Goal: Check status: Check status

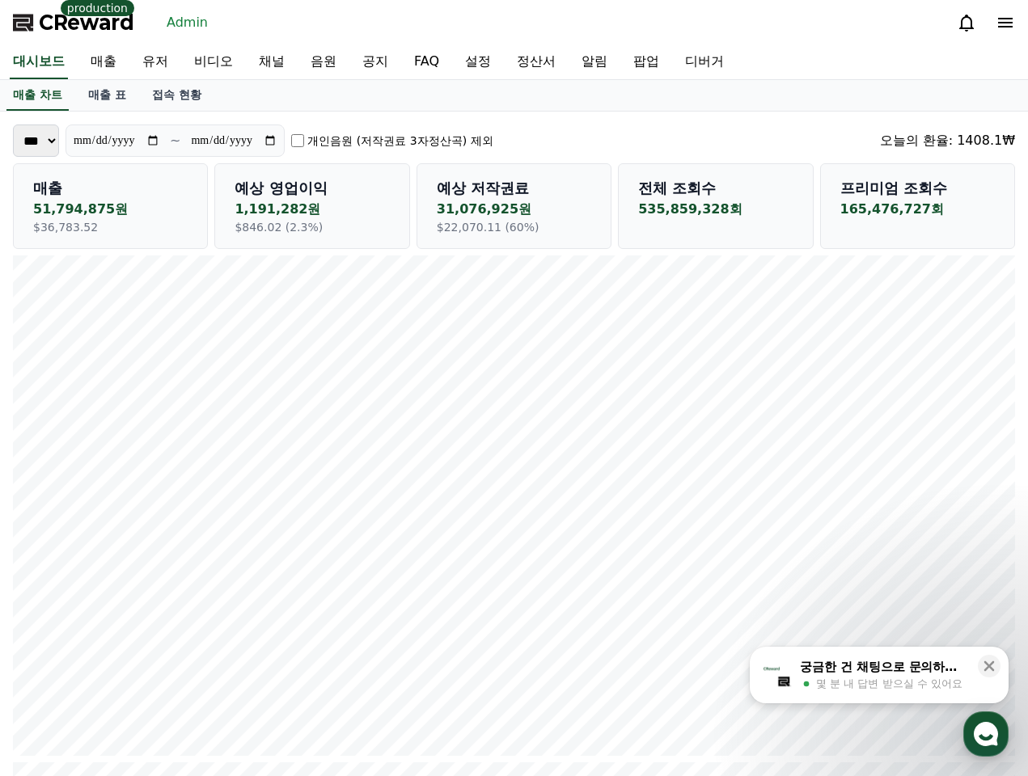
click at [424, 13] on div "CReward production Admin" at bounding box center [514, 22] width 1028 height 45
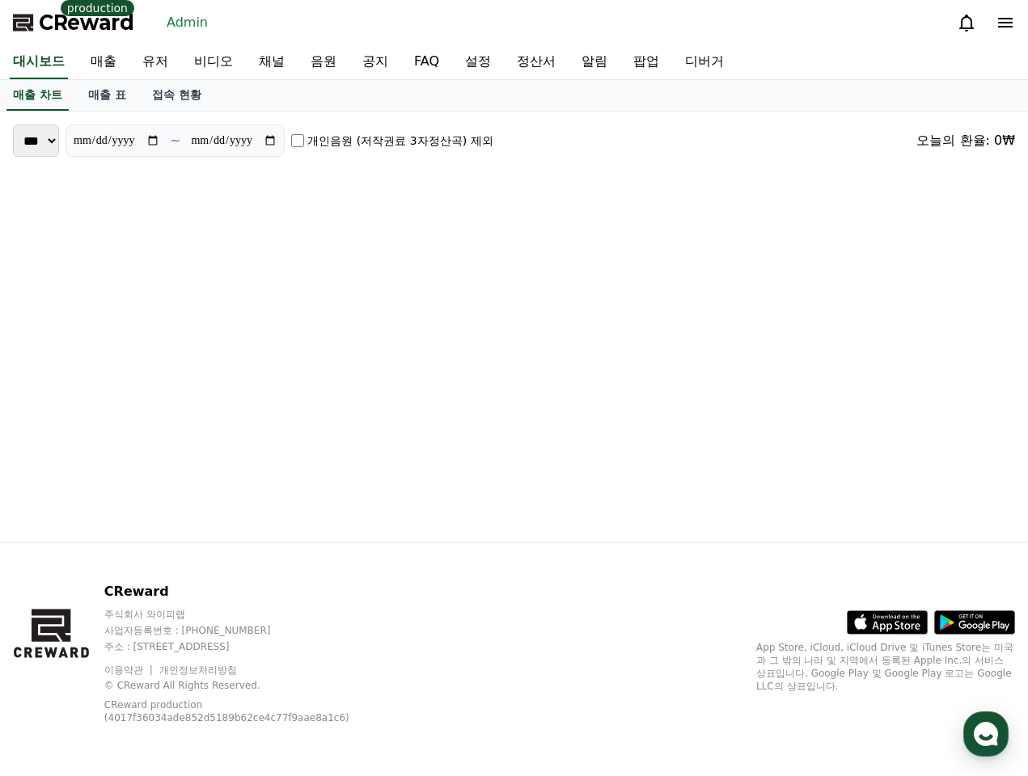
click at [73, 5] on p "production" at bounding box center [98, 8] width 74 height 16
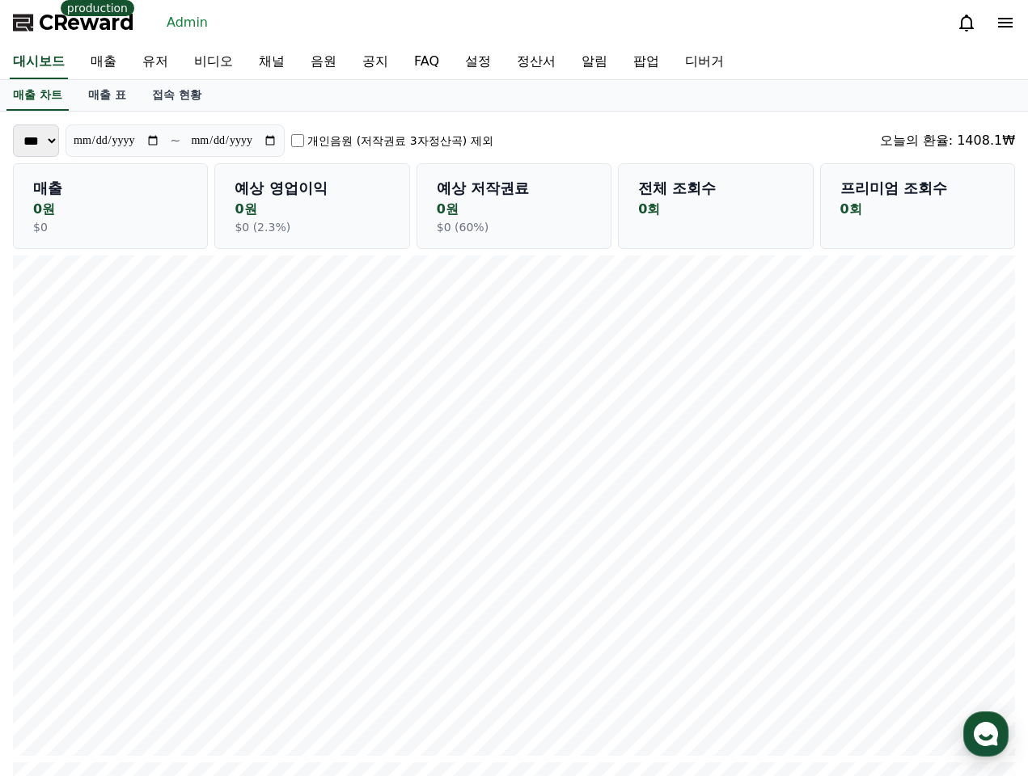
click at [69, 27] on span "CReward" at bounding box center [86, 23] width 95 height 26
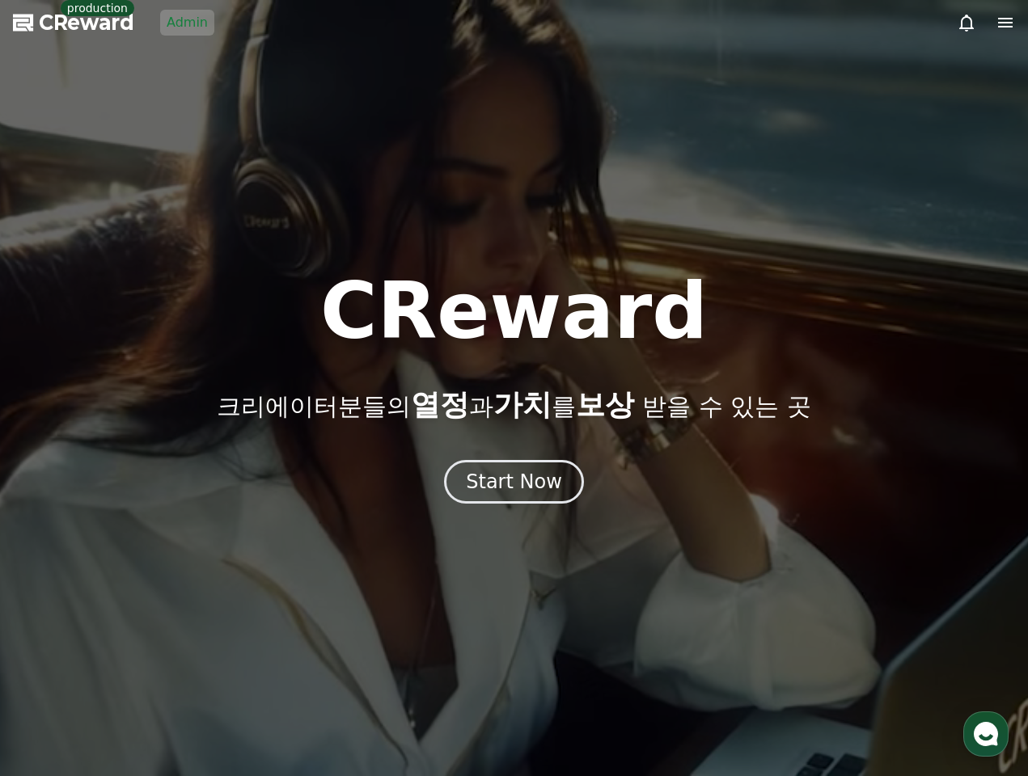
click at [182, 27] on link "Admin" at bounding box center [187, 23] width 54 height 26
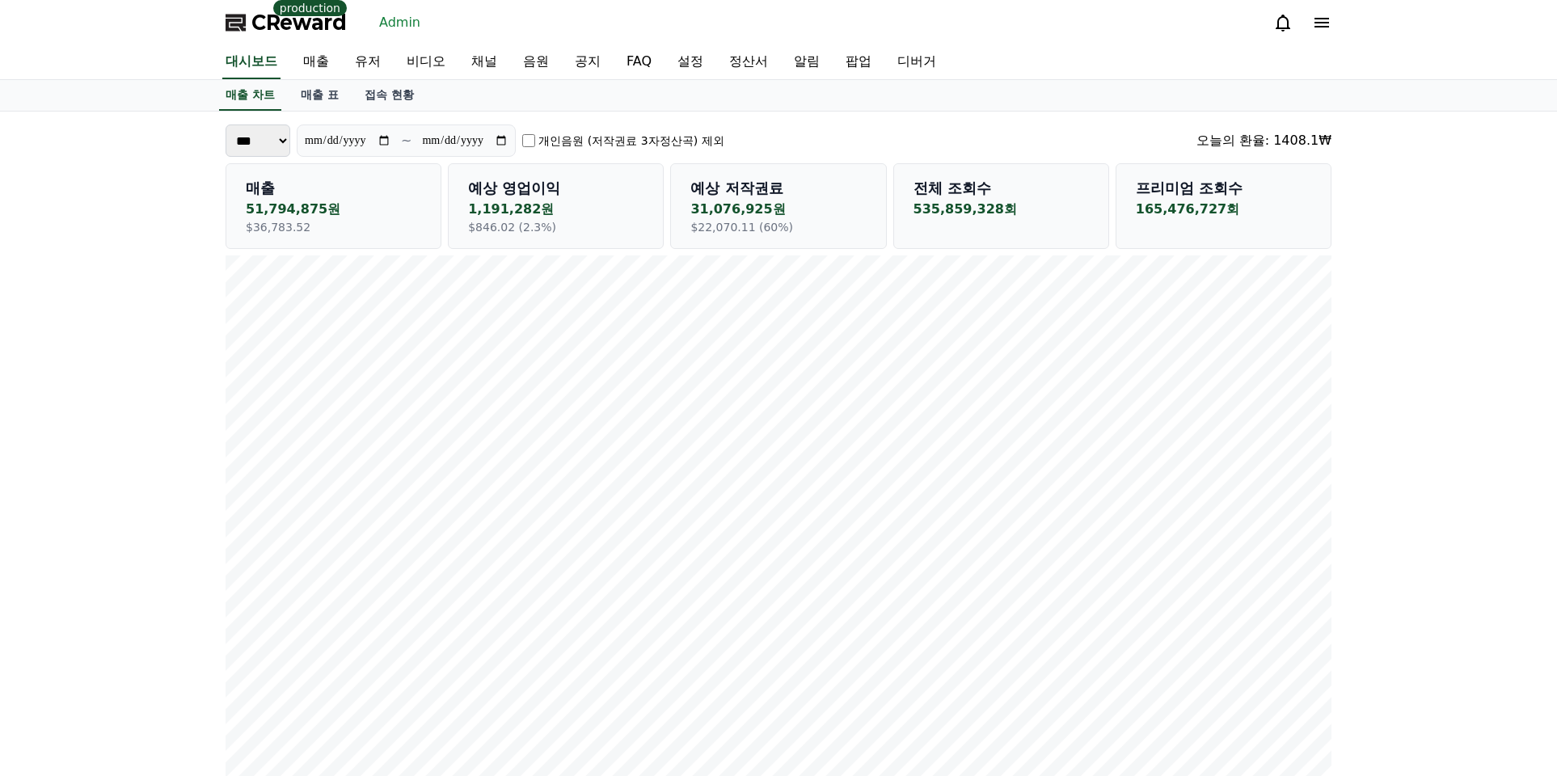
click at [948, 133] on div "**********" at bounding box center [779, 141] width 1106 height 32
click at [716, 66] on link "정산서" at bounding box center [748, 62] width 65 height 34
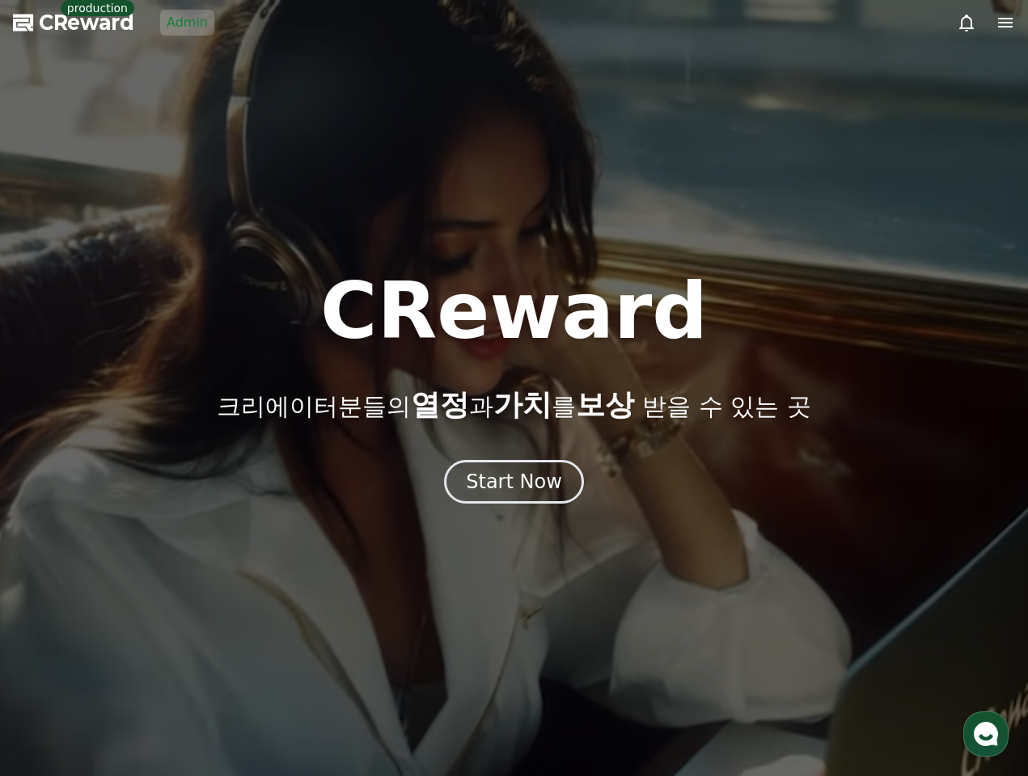
click at [525, 108] on div at bounding box center [514, 388] width 1028 height 776
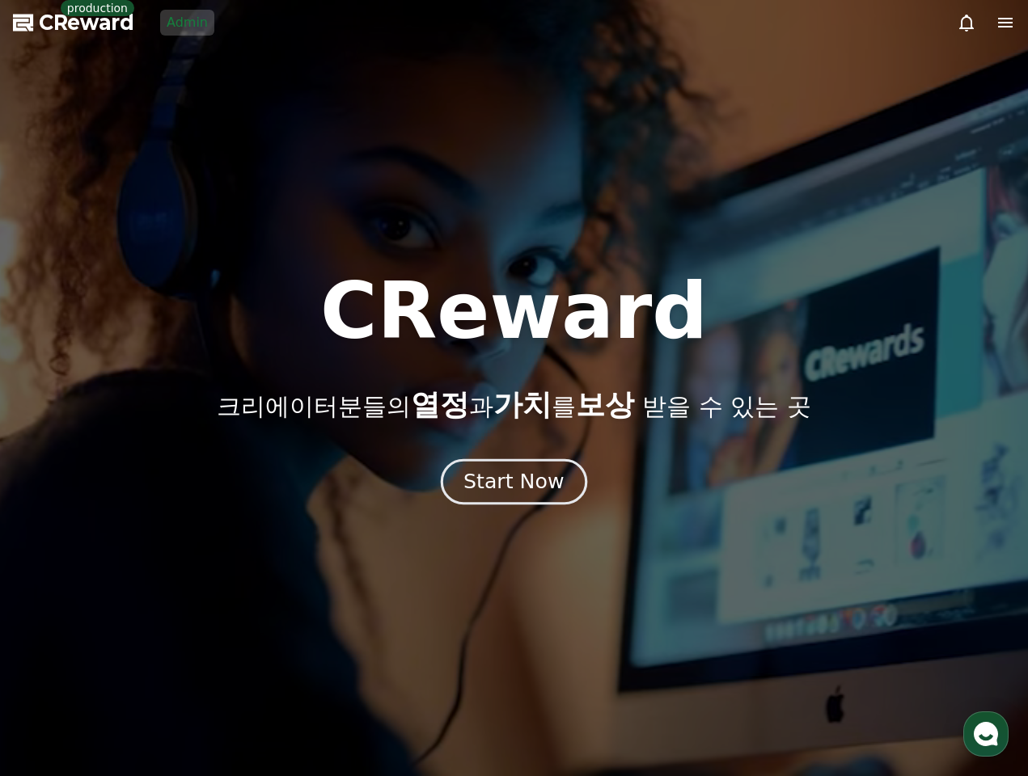
click at [477, 492] on div "Start Now" at bounding box center [513, 481] width 100 height 27
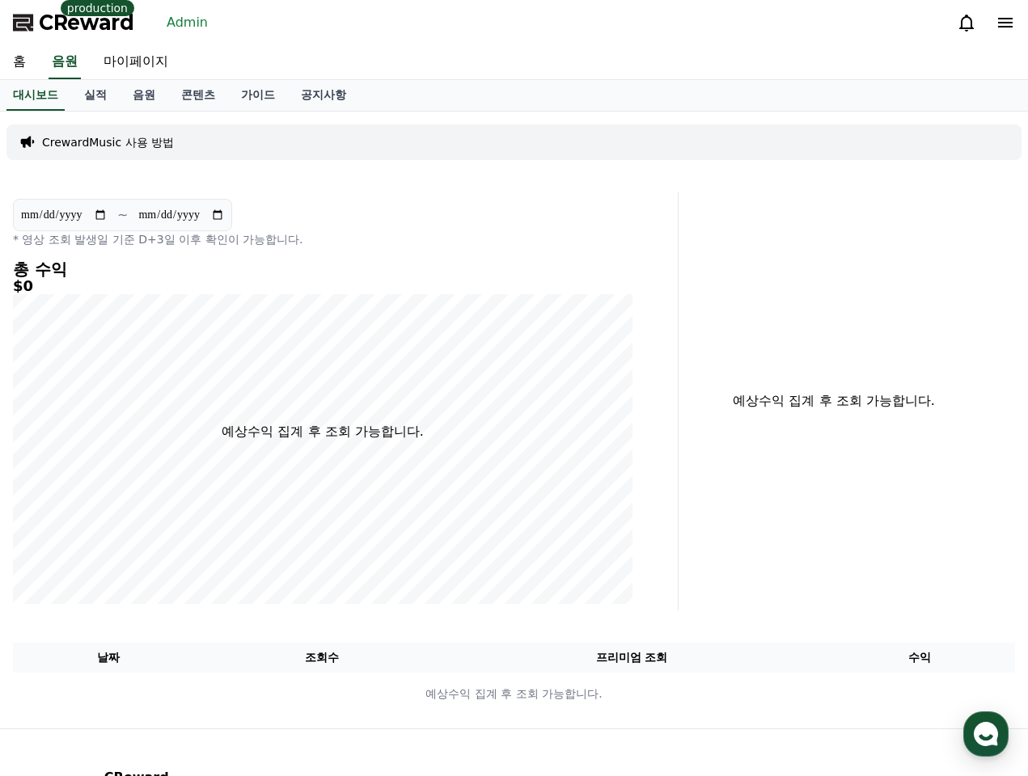
click at [193, 19] on link "Admin" at bounding box center [187, 23] width 54 height 26
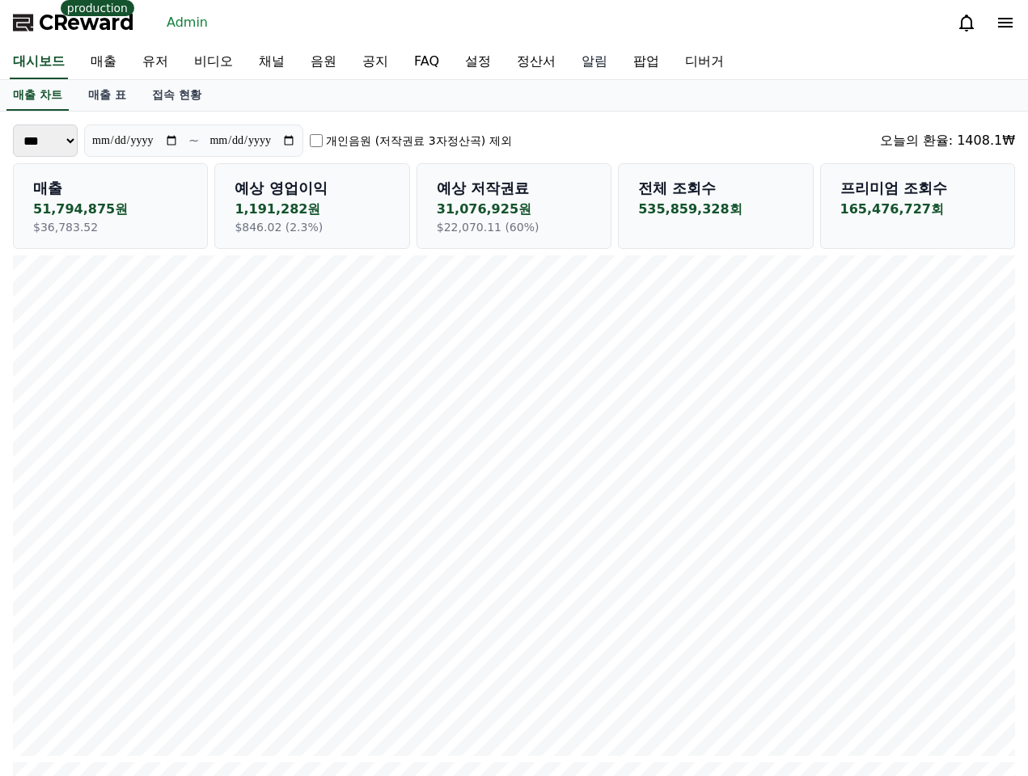
click at [568, 62] on link "알림" at bounding box center [594, 62] width 52 height 34
select select
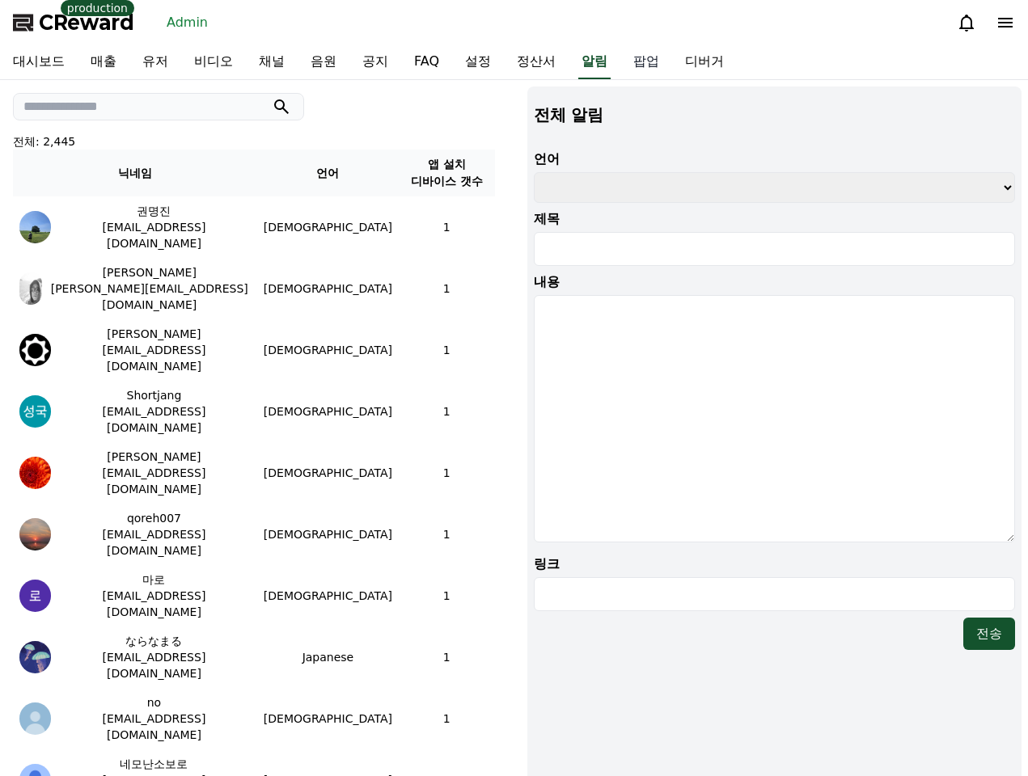
click at [620, 65] on link "팝업" at bounding box center [646, 62] width 52 height 34
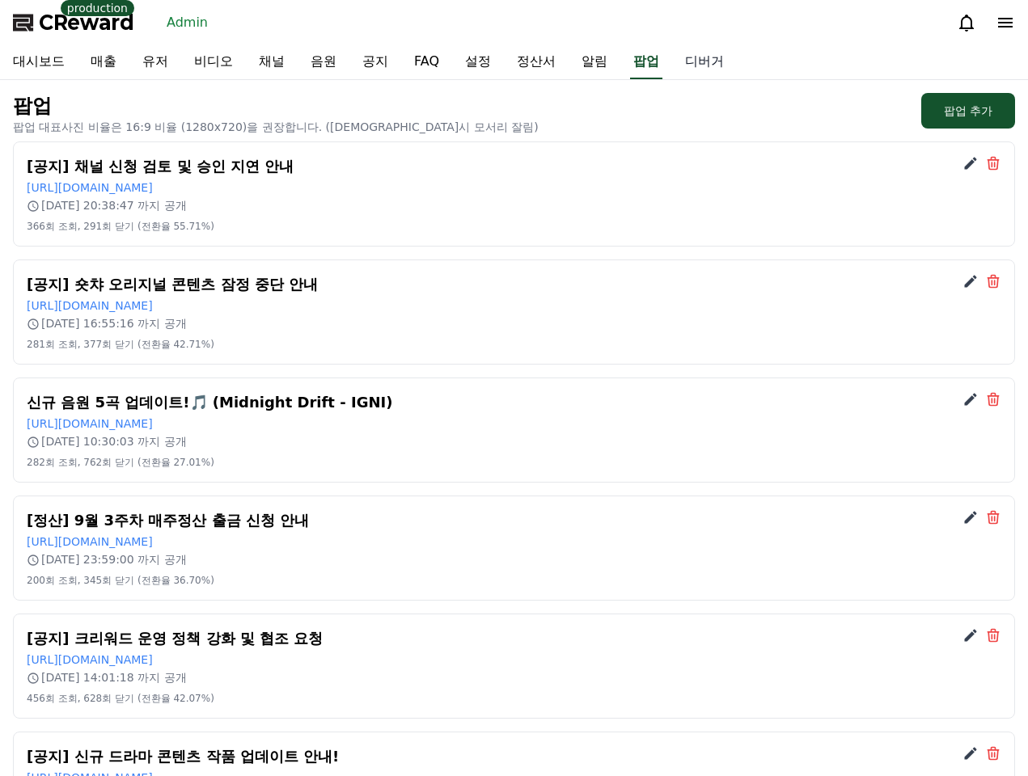
click at [672, 65] on link "디버거" at bounding box center [704, 62] width 65 height 34
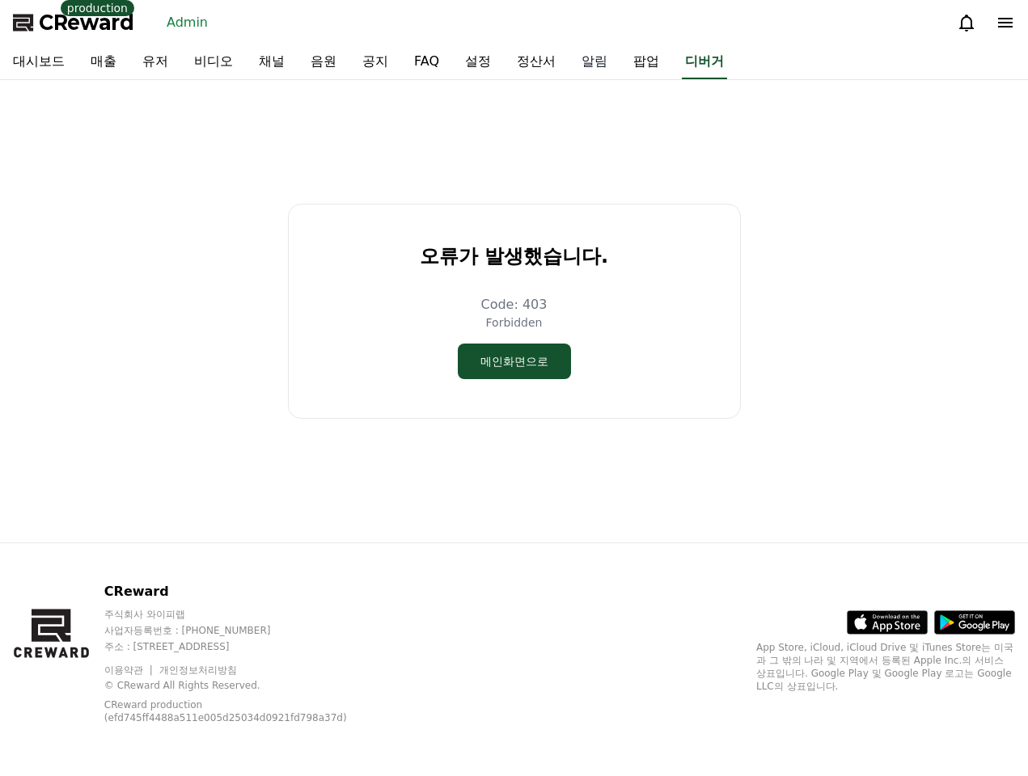
click at [568, 57] on link "알림" at bounding box center [594, 62] width 52 height 34
select select
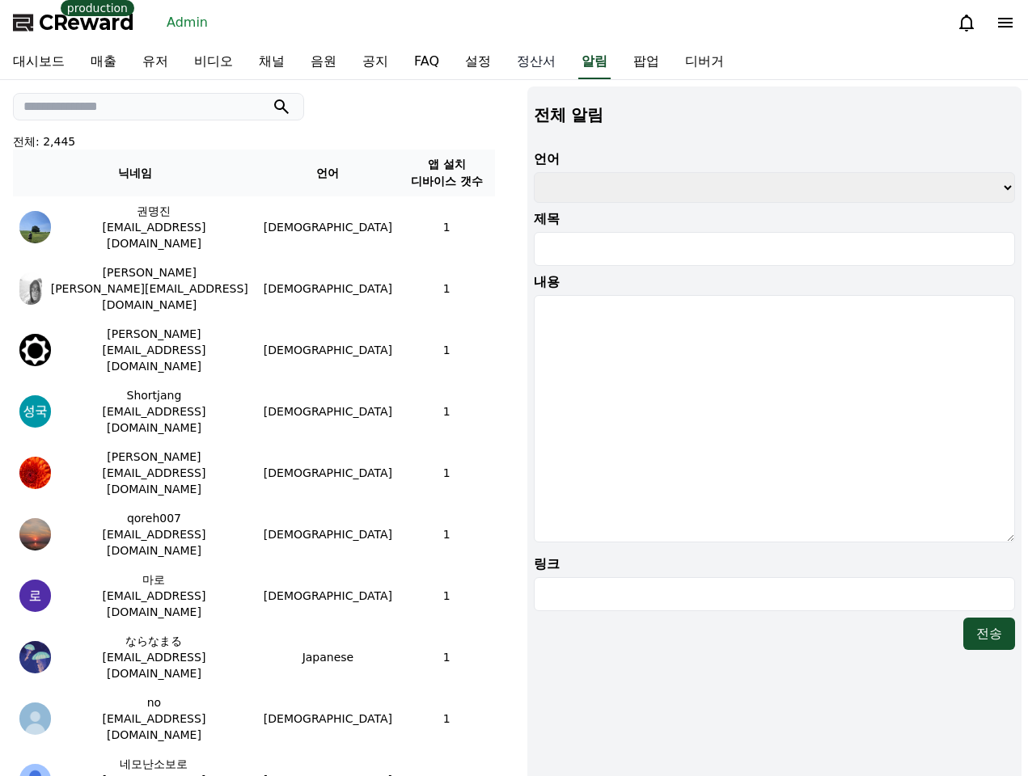
click at [504, 62] on link "정산서" at bounding box center [536, 62] width 65 height 34
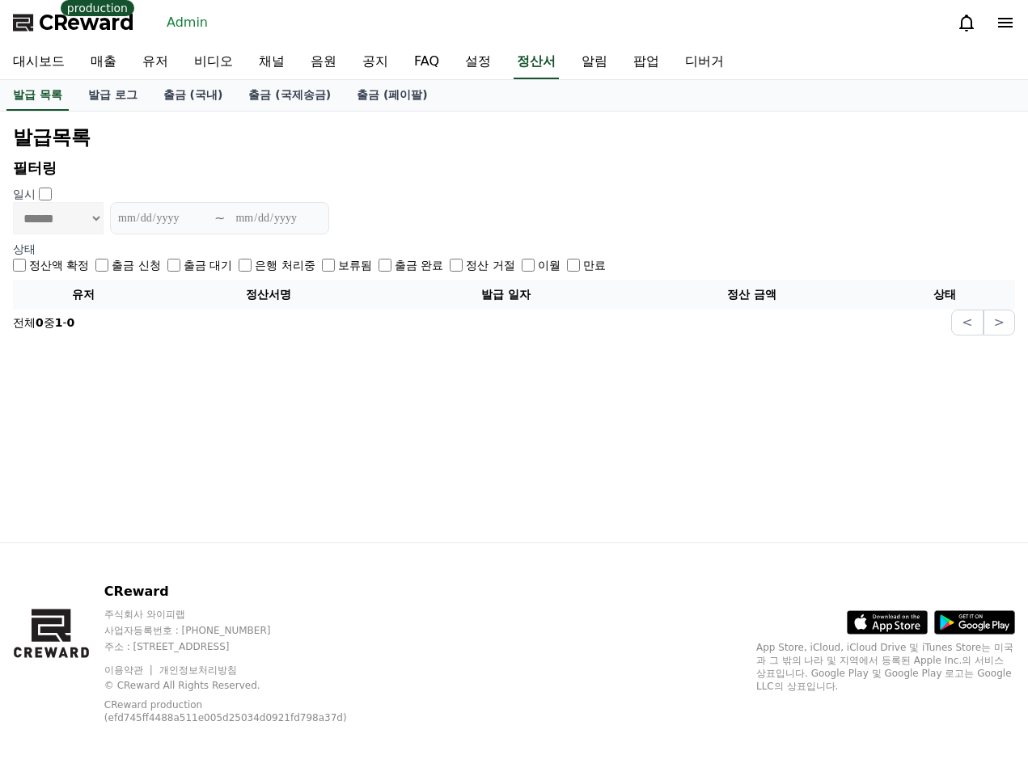
click at [558, 181] on section "**********" at bounding box center [514, 215] width 1002 height 116
click at [568, 182] on section "**********" at bounding box center [514, 215] width 1002 height 116
click at [240, 103] on link "출금 (국제송금)" at bounding box center [289, 95] width 108 height 31
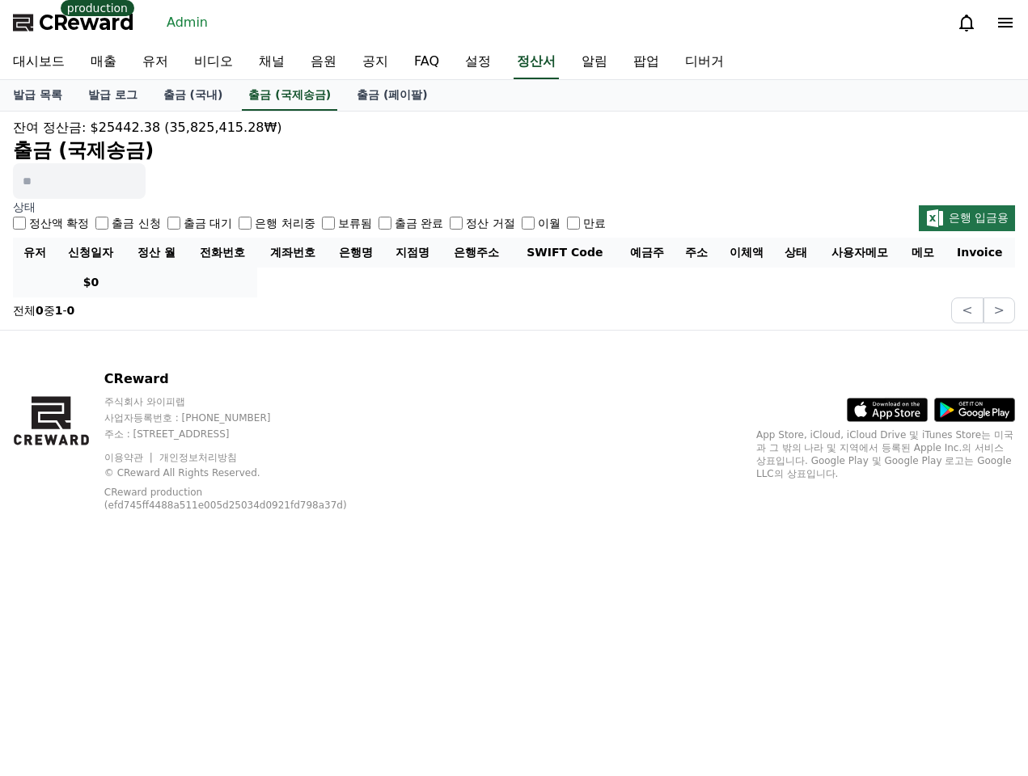
click at [120, 226] on label "출금 신청" at bounding box center [136, 223] width 49 height 16
click at [184, 217] on label "출금 대기" at bounding box center [208, 223] width 49 height 16
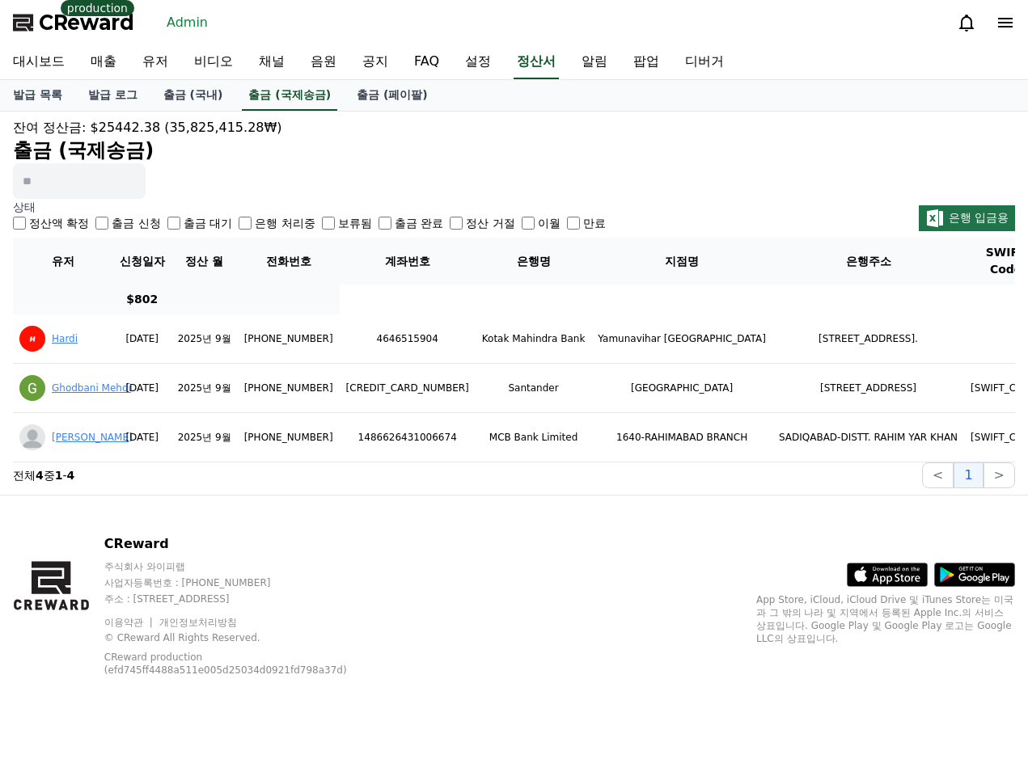
click at [185, 218] on label "출금 대기" at bounding box center [208, 223] width 49 height 16
click at [580, 543] on div "CReward 주식회사 와이피랩 사업자등록번호 : 655-81-03655 주소 : 경기도 김포시 양촌읍 양곡로 495, 3층 305-비이16호…" at bounding box center [514, 612] width 1028 height 233
click at [572, 547] on div "CReward 주식회사 와이피랩 사업자등록번호 : 655-81-03655 주소 : 경기도 김포시 양촌읍 양곡로 495, 3층 305-비이16호…" at bounding box center [514, 612] width 1028 height 233
click at [167, 215] on div "출금 대기" at bounding box center [199, 223] width 65 height 16
click at [167, 217] on div "출금 대기" at bounding box center [199, 223] width 65 height 16
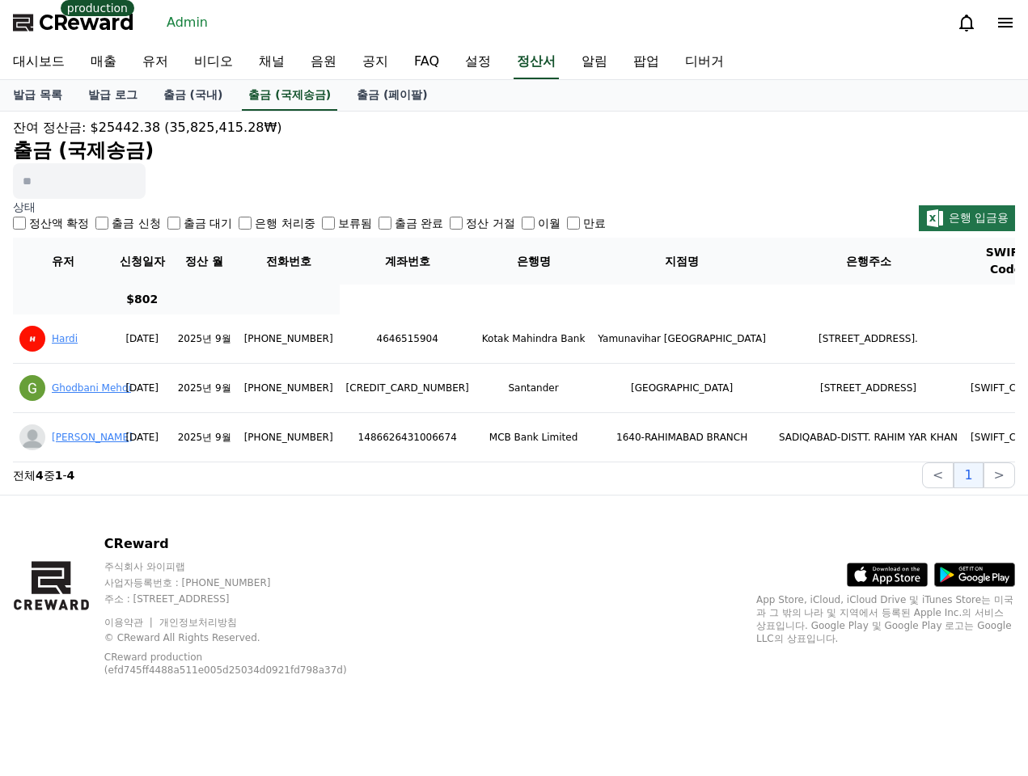
click at [128, 223] on label "출금 신청" at bounding box center [136, 223] width 49 height 16
click at [184, 221] on label "출금 대기" at bounding box center [208, 223] width 49 height 16
click at [131, 225] on label "출금 신청" at bounding box center [136, 223] width 49 height 16
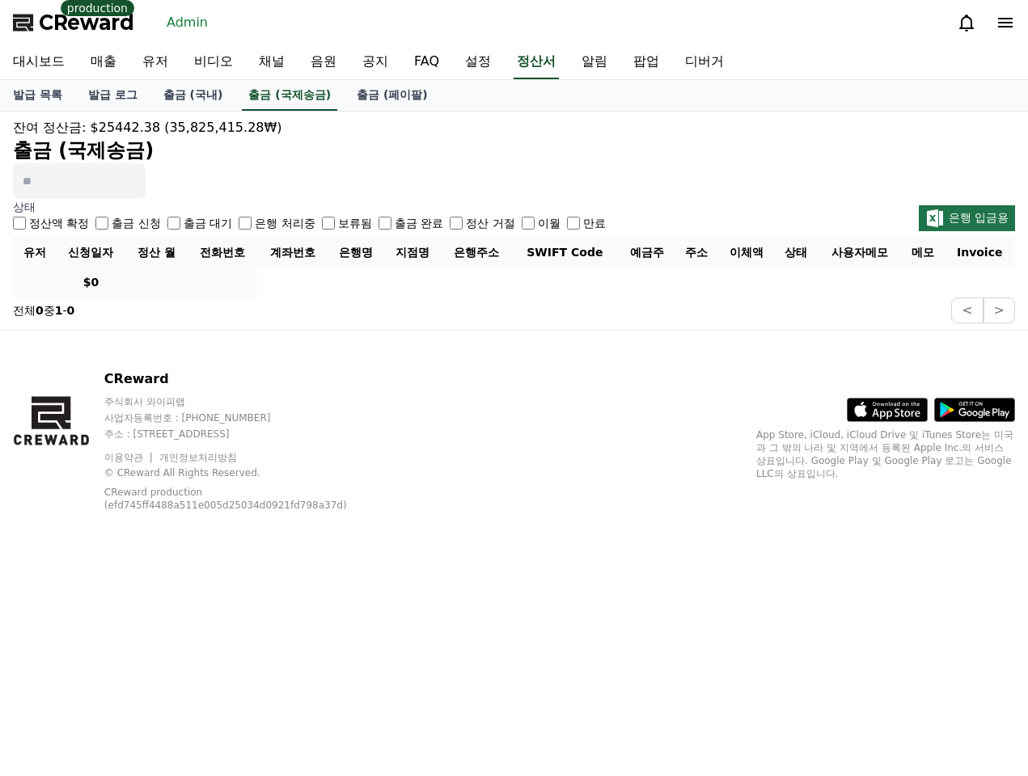
click at [167, 221] on div "출금 대기" at bounding box center [199, 223] width 65 height 16
click at [167, 215] on div "출금 대기" at bounding box center [199, 223] width 65 height 16
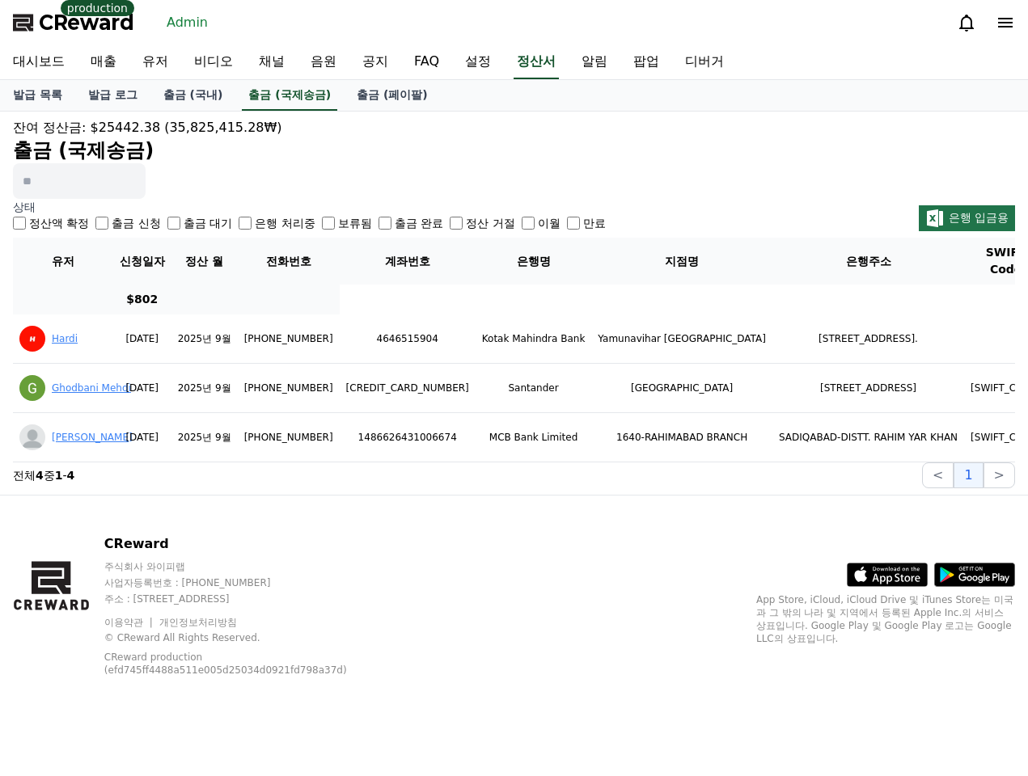
click at [205, 217] on label "출금 대기" at bounding box center [208, 223] width 49 height 16
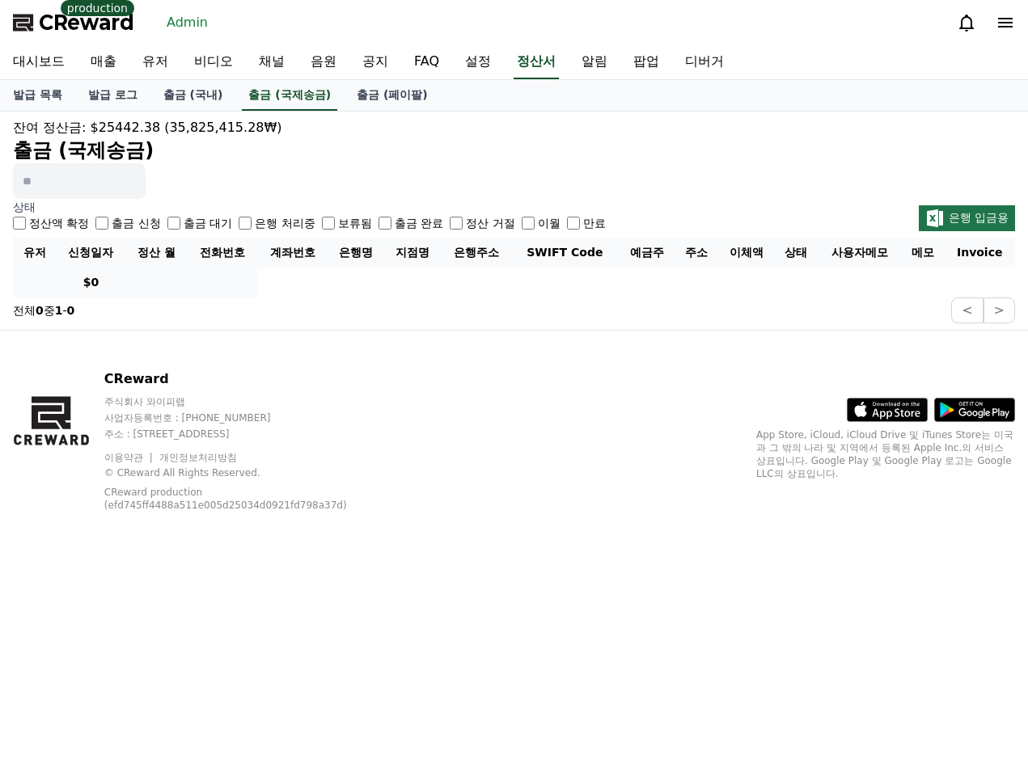
click at [198, 221] on label "출금 대기" at bounding box center [208, 223] width 49 height 16
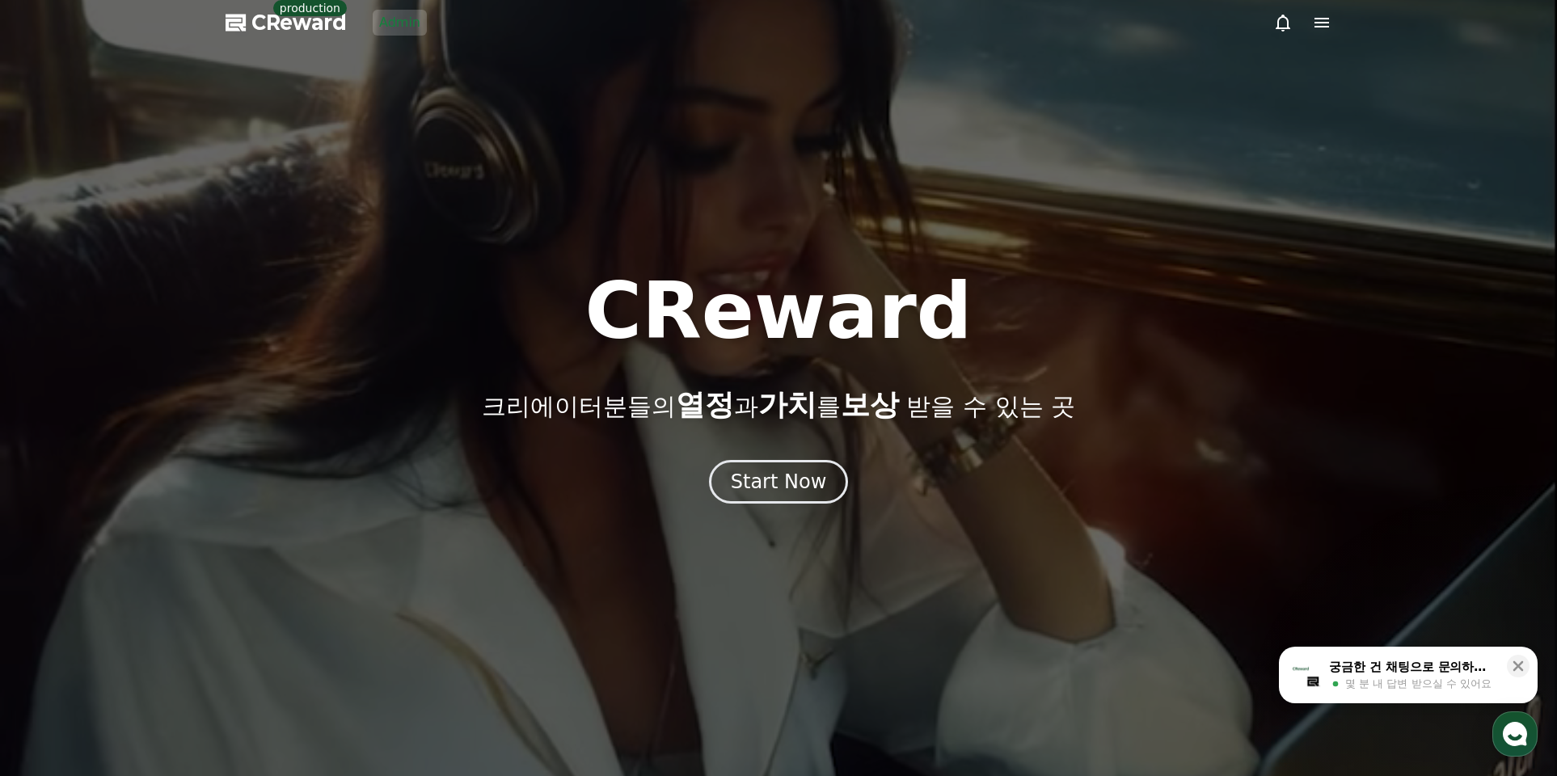
click at [401, 31] on link "Admin" at bounding box center [400, 23] width 54 height 26
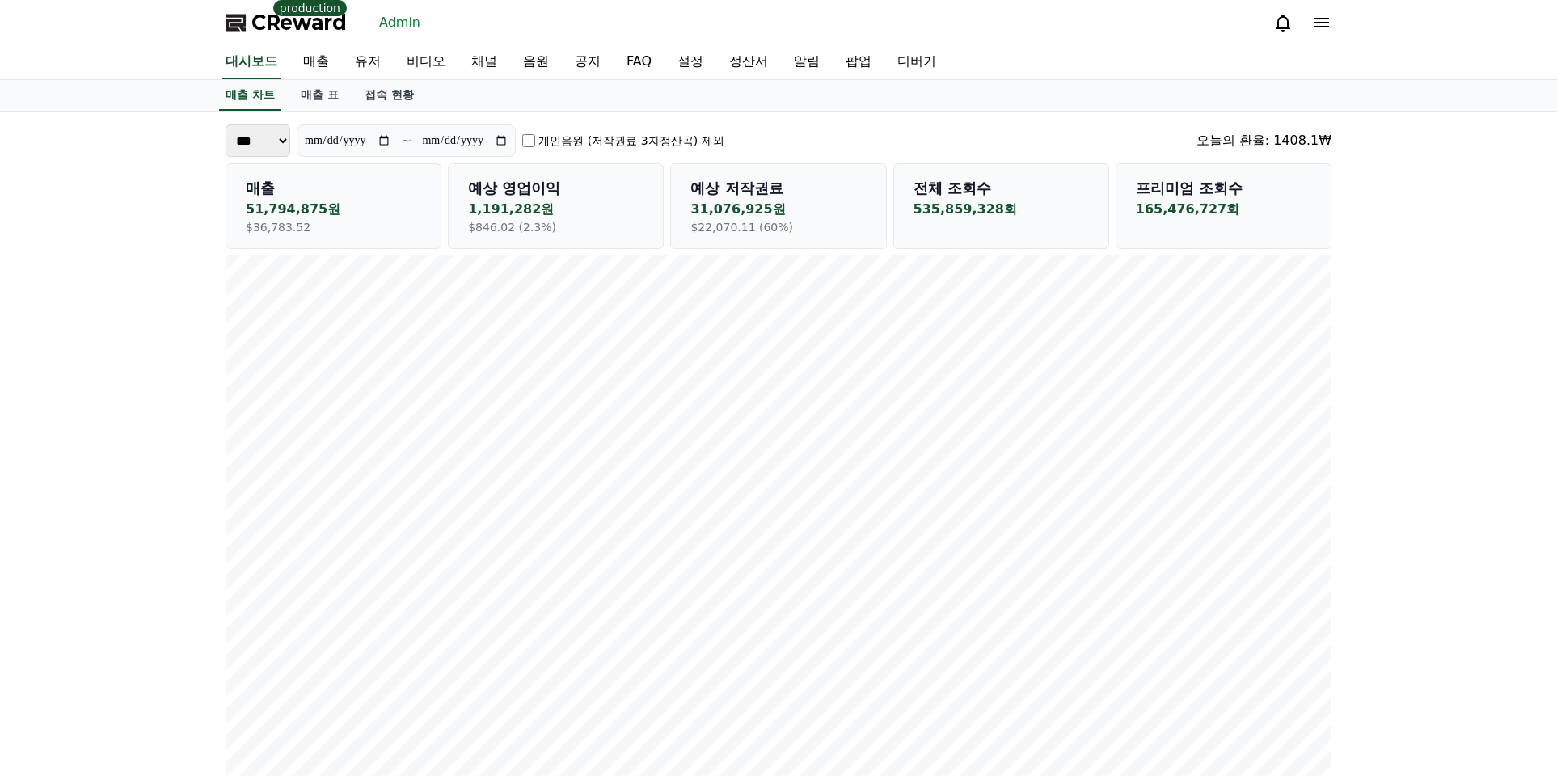
click at [1315, 27] on icon at bounding box center [1322, 23] width 15 height 10
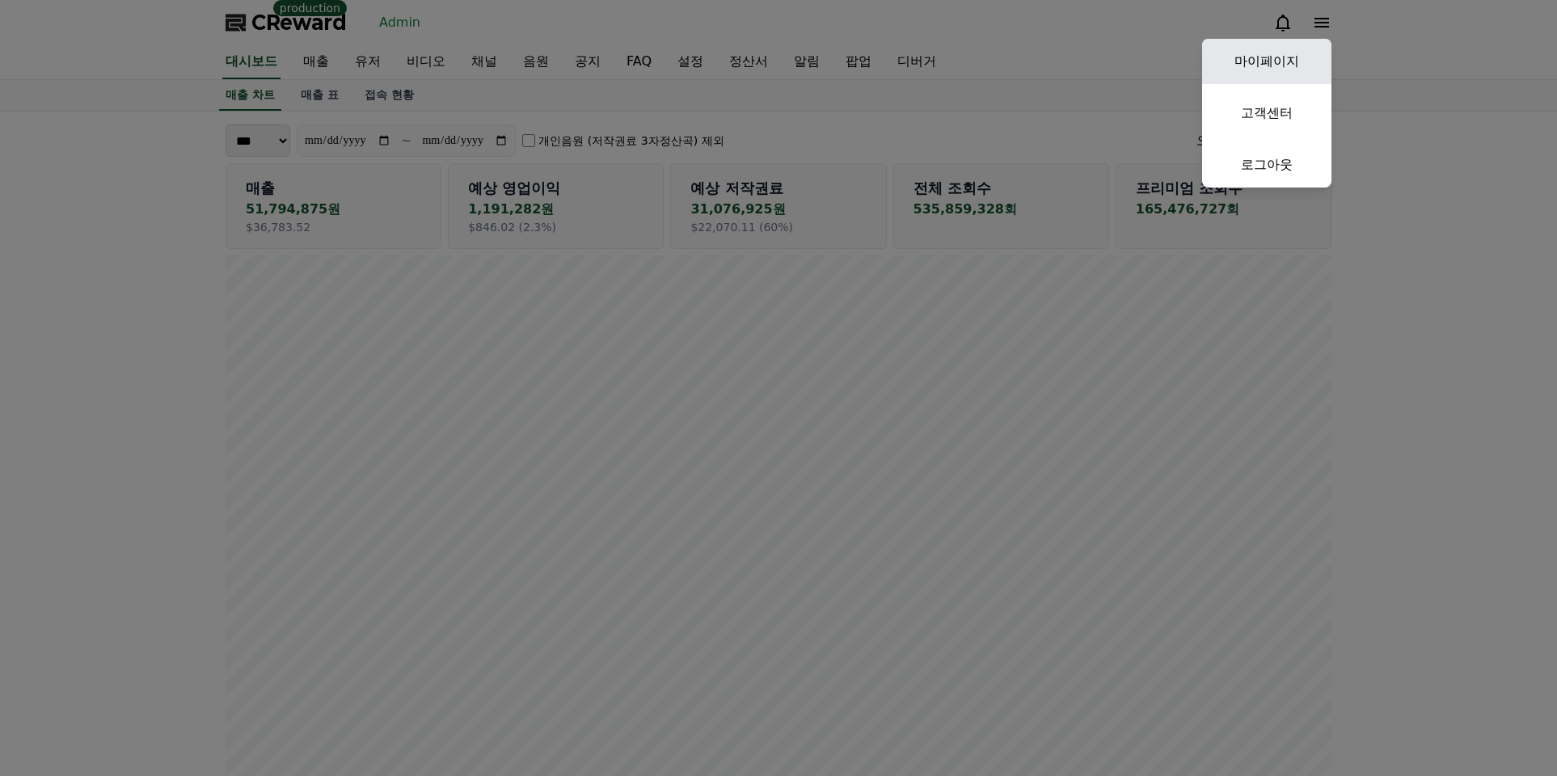
drag, startPoint x: 1315, startPoint y: 27, endPoint x: 1296, endPoint y: 71, distance: 48.2
click at [1296, 71] on link "마이페이지" at bounding box center [1266, 61] width 129 height 45
select select "**********"
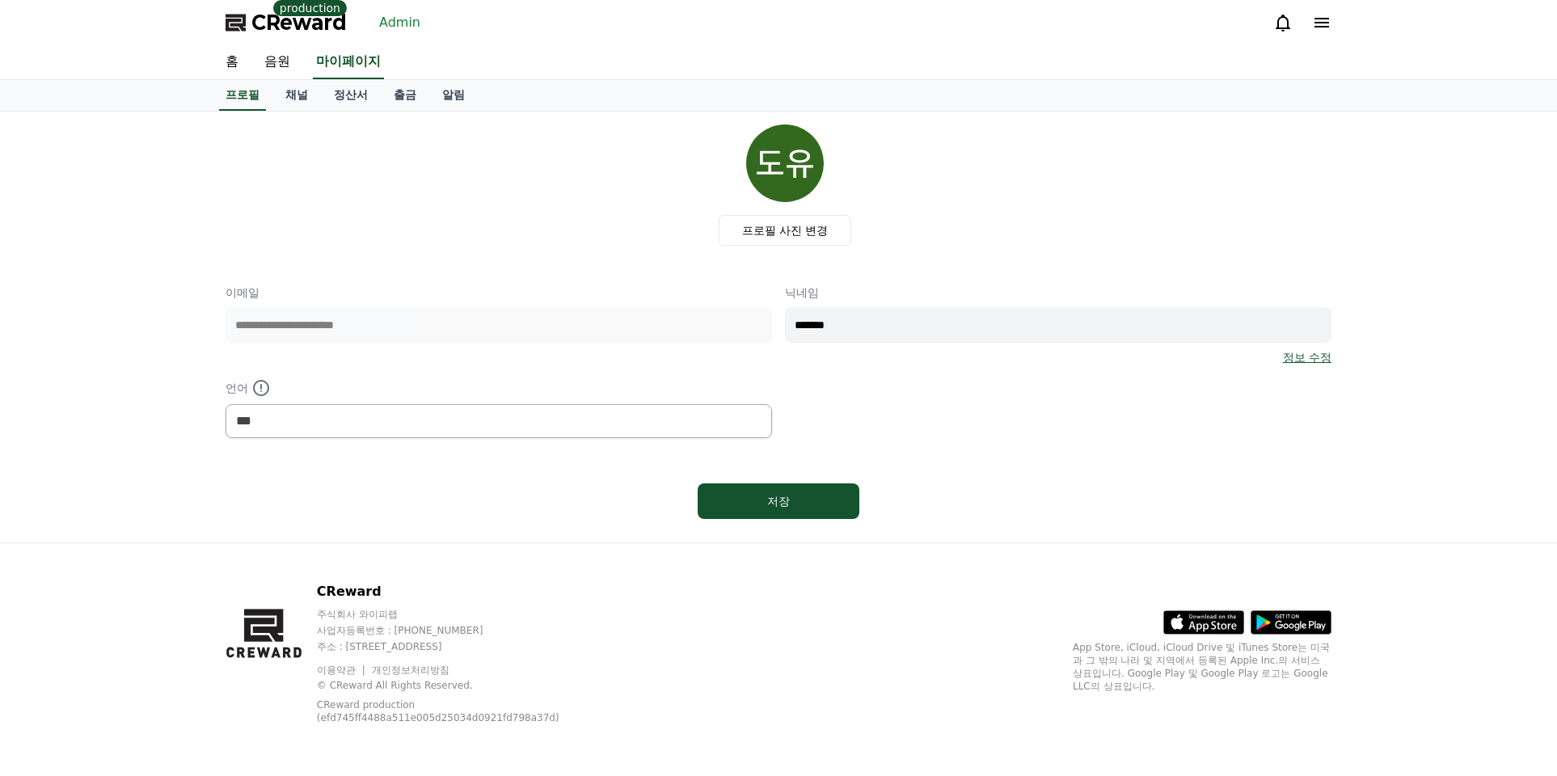
click at [383, 146] on div "프로필 사진 변경" at bounding box center [784, 185] width 1093 height 121
click at [292, 65] on link "음원" at bounding box center [277, 62] width 52 height 34
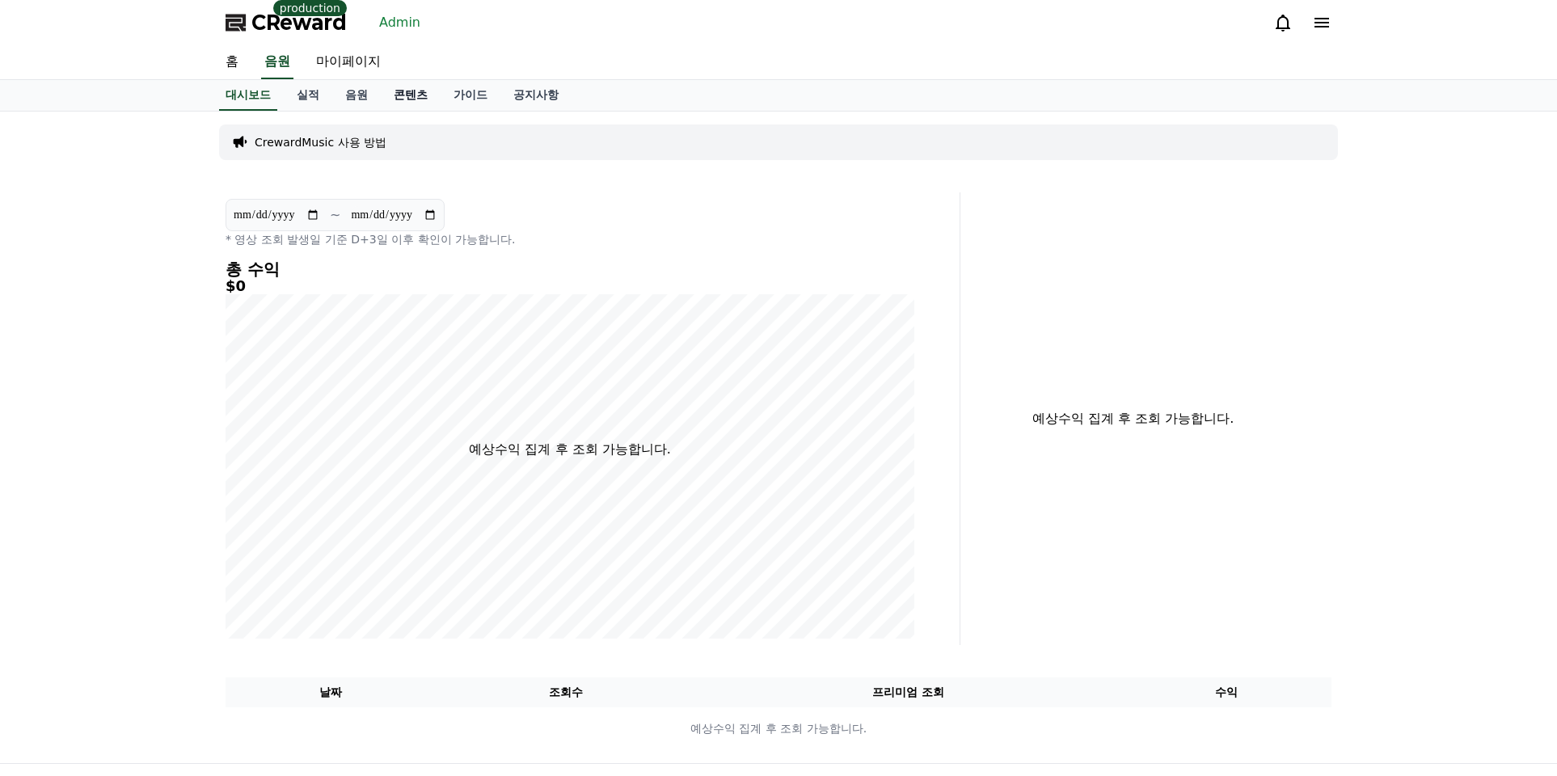
click at [381, 90] on link "콘텐츠" at bounding box center [411, 95] width 60 height 31
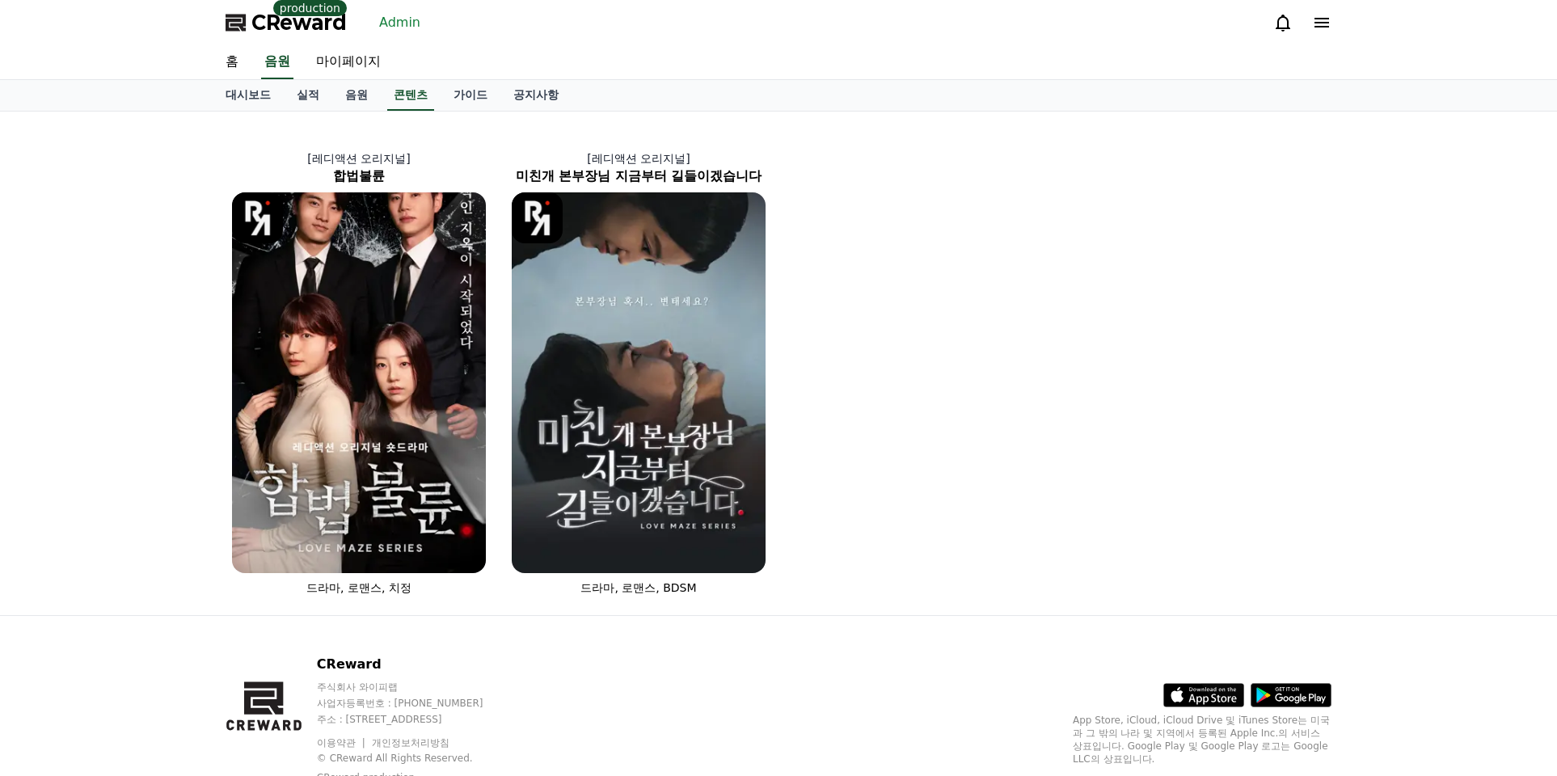
click at [1079, 289] on div "[레디액션 오리지널] 합법불륜 드라마, 로맨스, 치정 [레디액션 오리지널] 미친개 본부장님 지금부터 길들이겠습니다 드라마, 로맨스, BDSM" at bounding box center [778, 363] width 1119 height 491
click at [348, 184] on h2 "합법불륜" at bounding box center [359, 176] width 280 height 19
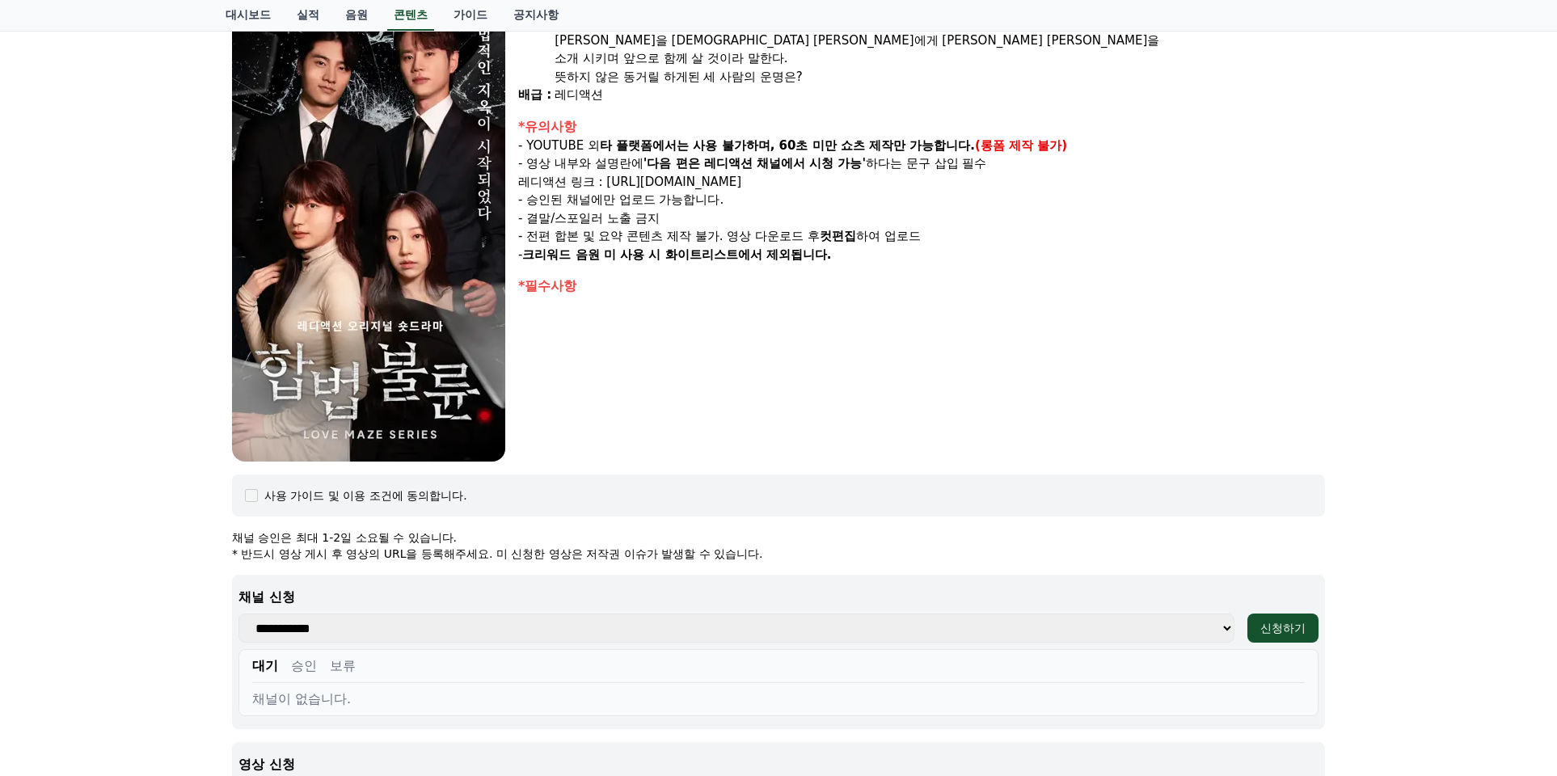
scroll to position [505, 0]
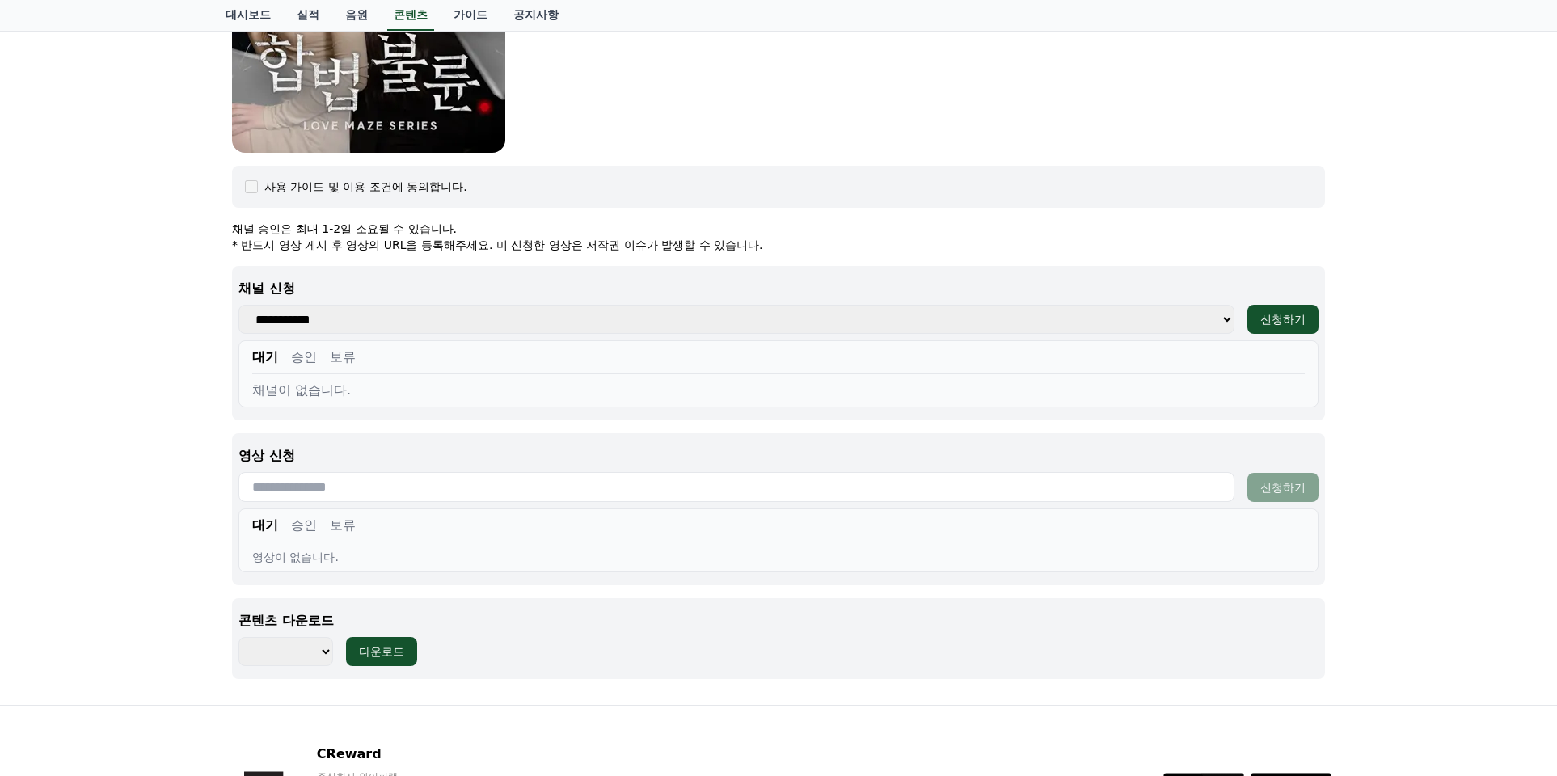
click at [171, 539] on div "합법불륜 장르 : 드라마, 로맨스, 치정 출연 : 박문화, 지수민, 강도윤, 김민영 내용 : 거부할 수 없는 완벽한 조건의 남편 윤성. 윤성만…" at bounding box center [778, 155] width 1557 height 1099
click at [384, 328] on select "**********" at bounding box center [736, 319] width 996 height 29
click at [122, 466] on div "합법불륜 장르 : 드라마, 로맨스, 치정 출연 : 박문화, 지수민, 강도윤, 김민영 내용 : 거부할 수 없는 완벽한 조건의 남편 윤성. 윤성만…" at bounding box center [778, 155] width 1557 height 1099
click at [302, 661] on select "******** ******** ******** ******** ******** ******** ******** ******** *******…" at bounding box center [285, 651] width 95 height 29
select select "**********"
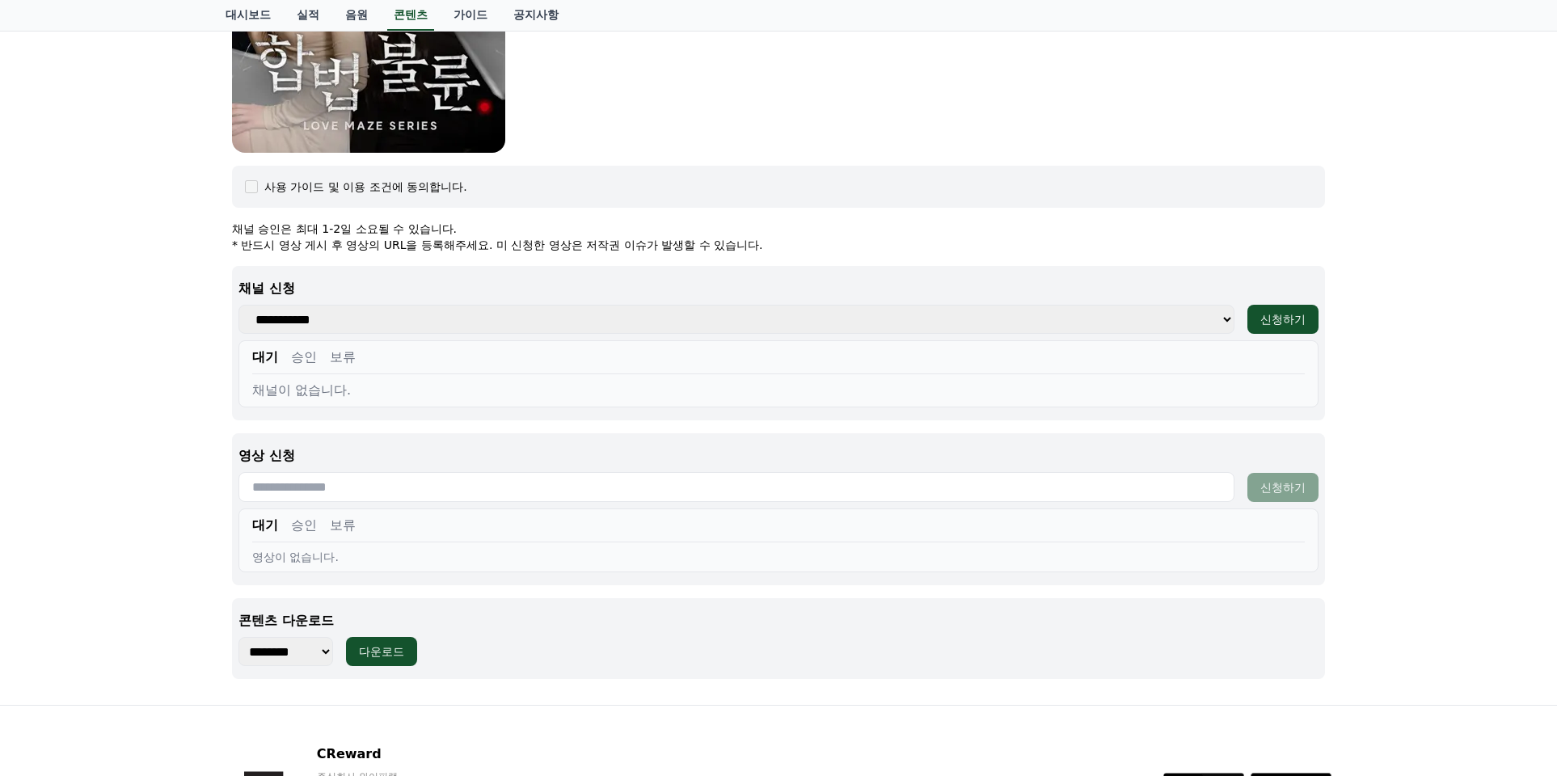
click at [238, 637] on select "******** ******** ******** ******** ******** ******** ******** ******** *******…" at bounding box center [285, 651] width 95 height 29
click at [384, 652] on div "다운로드" at bounding box center [381, 652] width 45 height 16
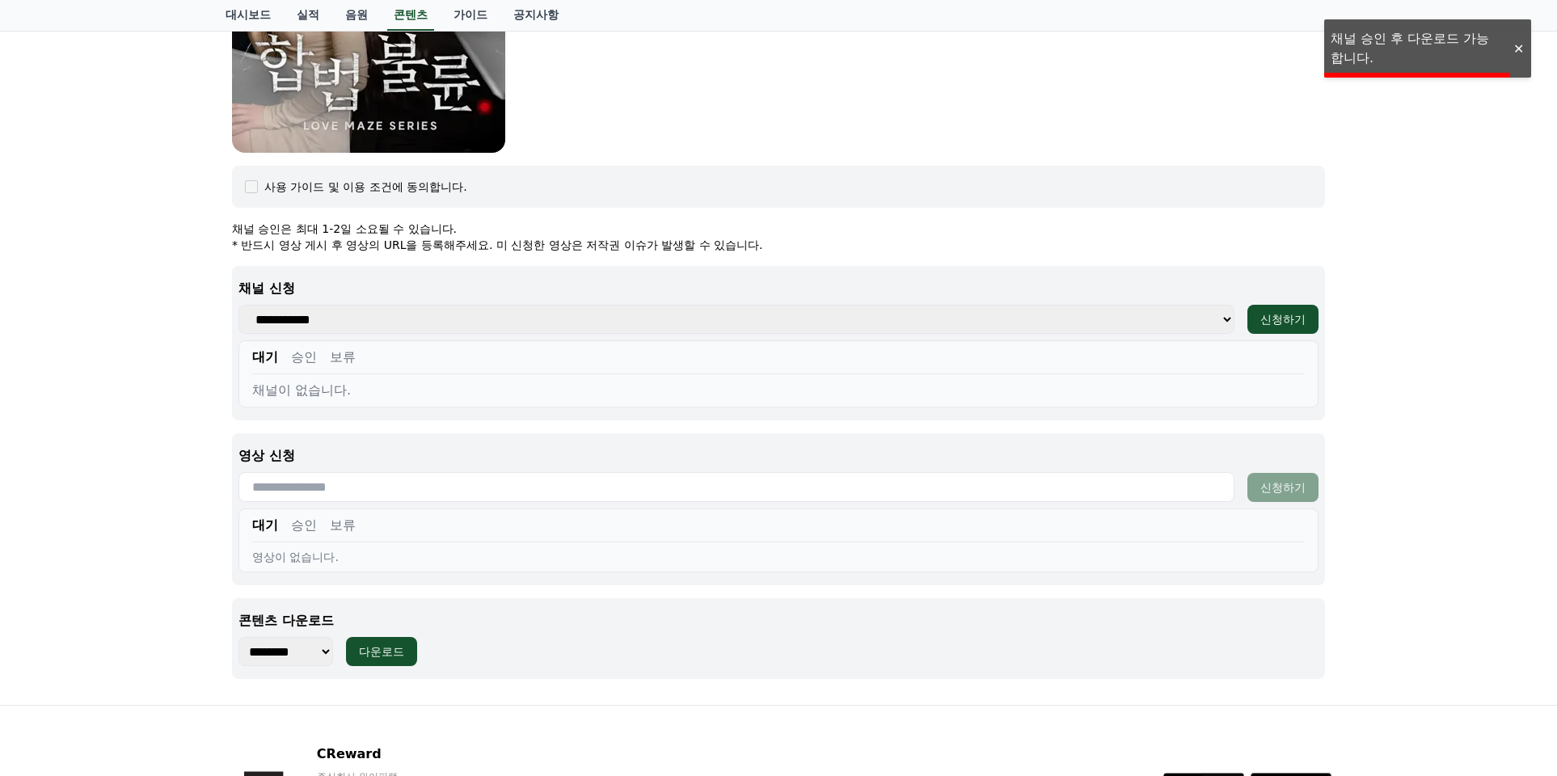
click at [533, 660] on div "******** ******** ******** ******** ******** ******** ******** ******** *******…" at bounding box center [778, 651] width 1080 height 29
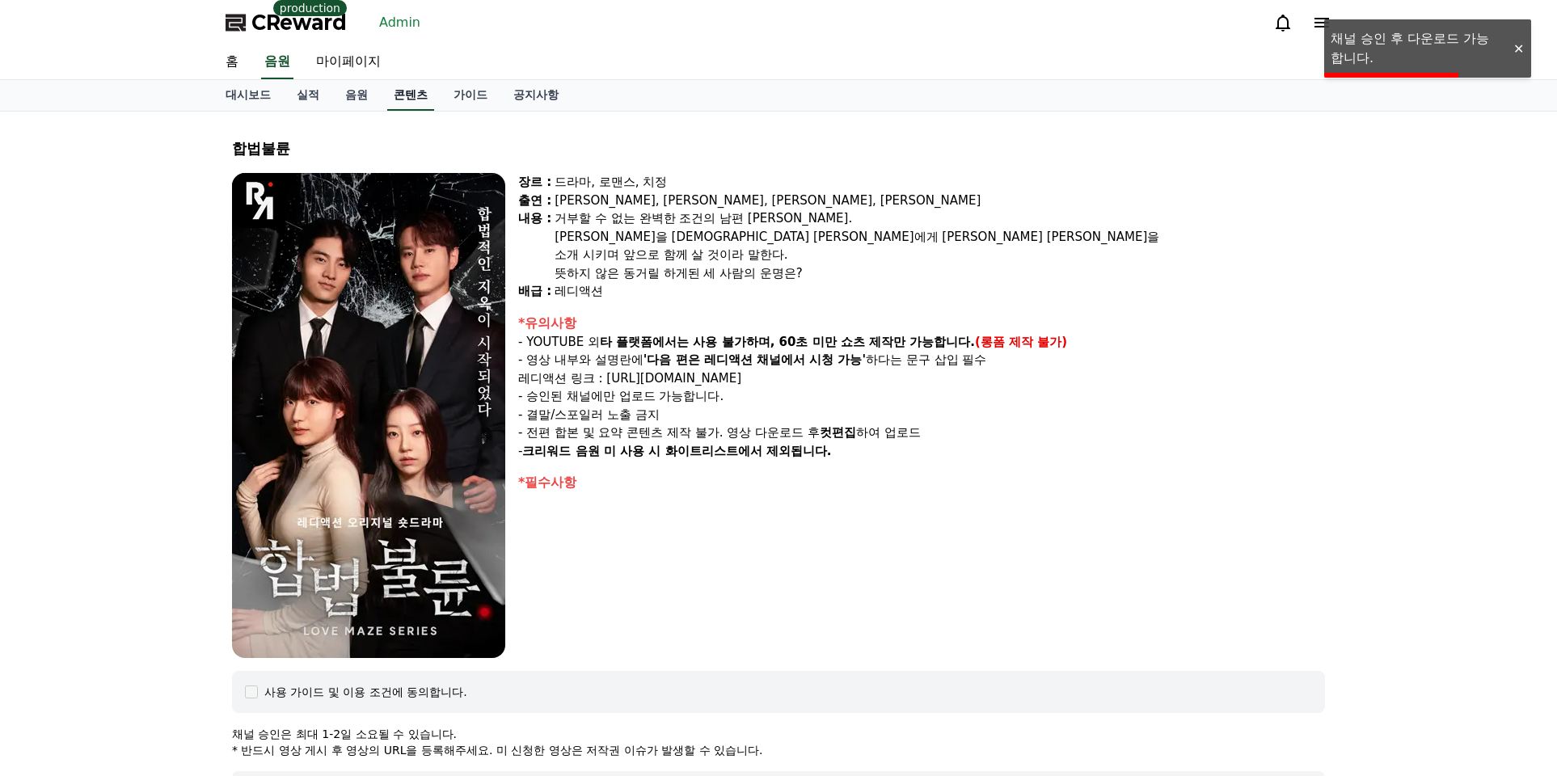
click at [390, 92] on link "콘텐츠" at bounding box center [410, 95] width 47 height 31
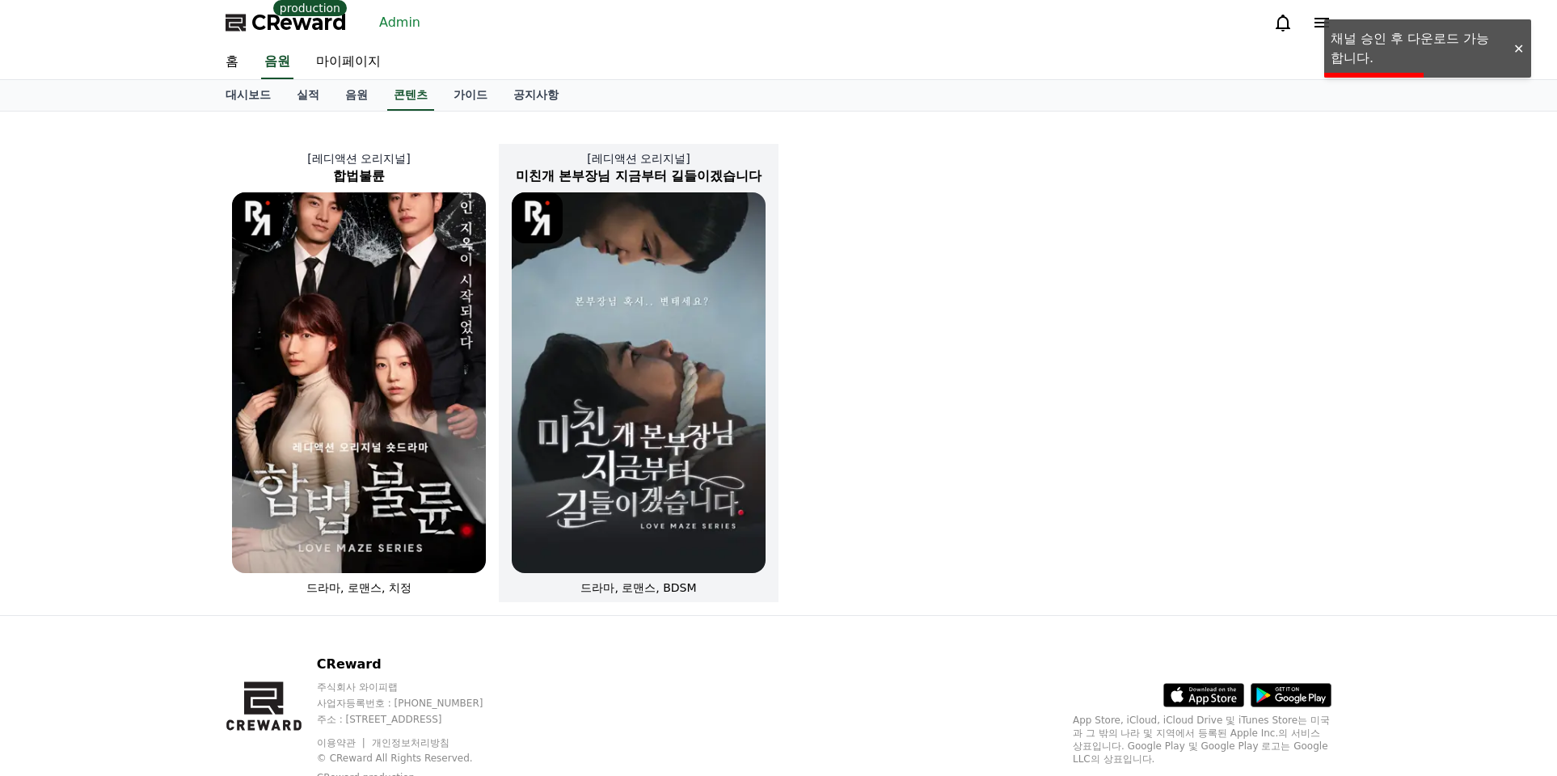
click at [655, 203] on img at bounding box center [639, 382] width 254 height 381
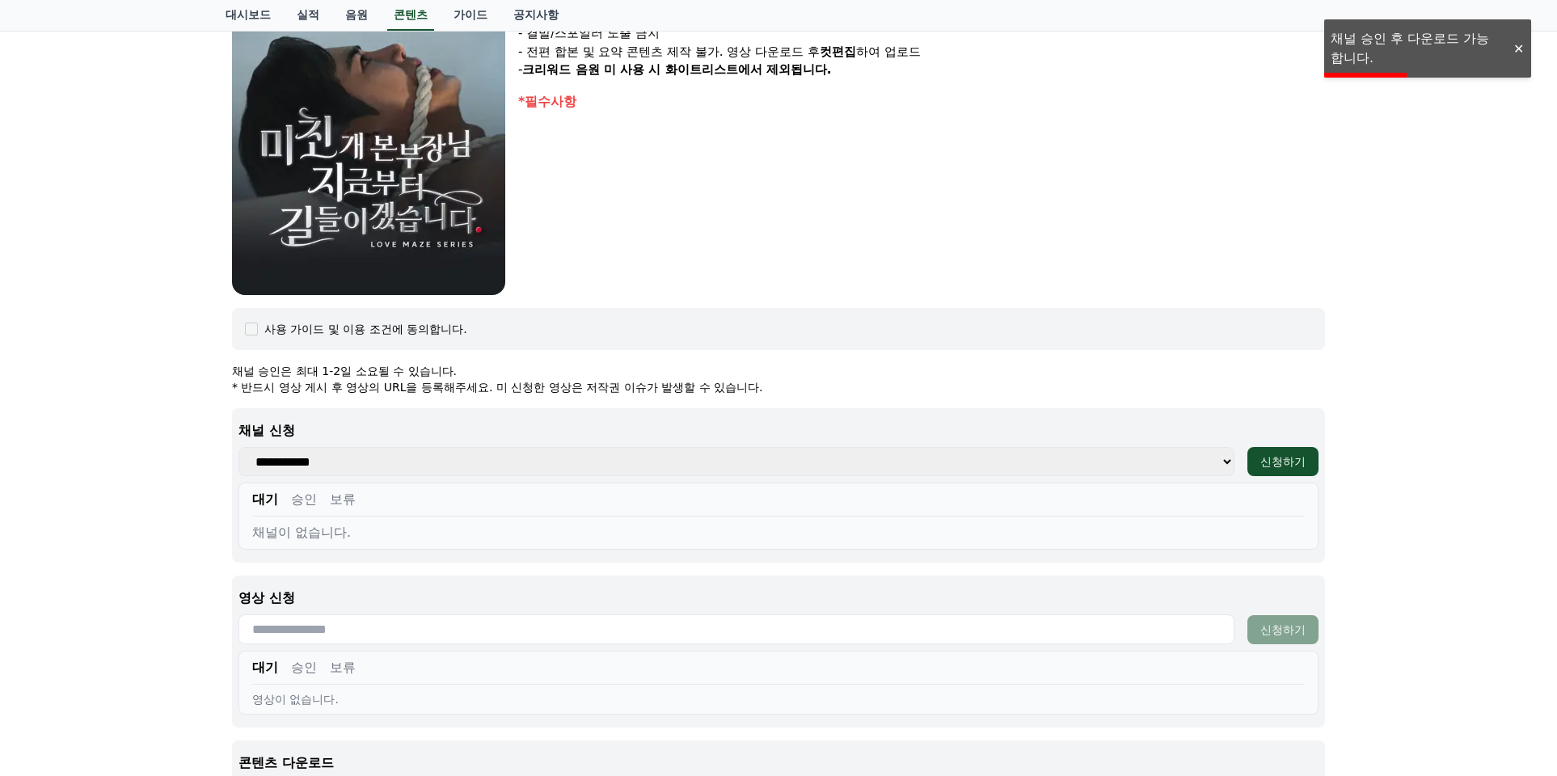
scroll to position [500, 0]
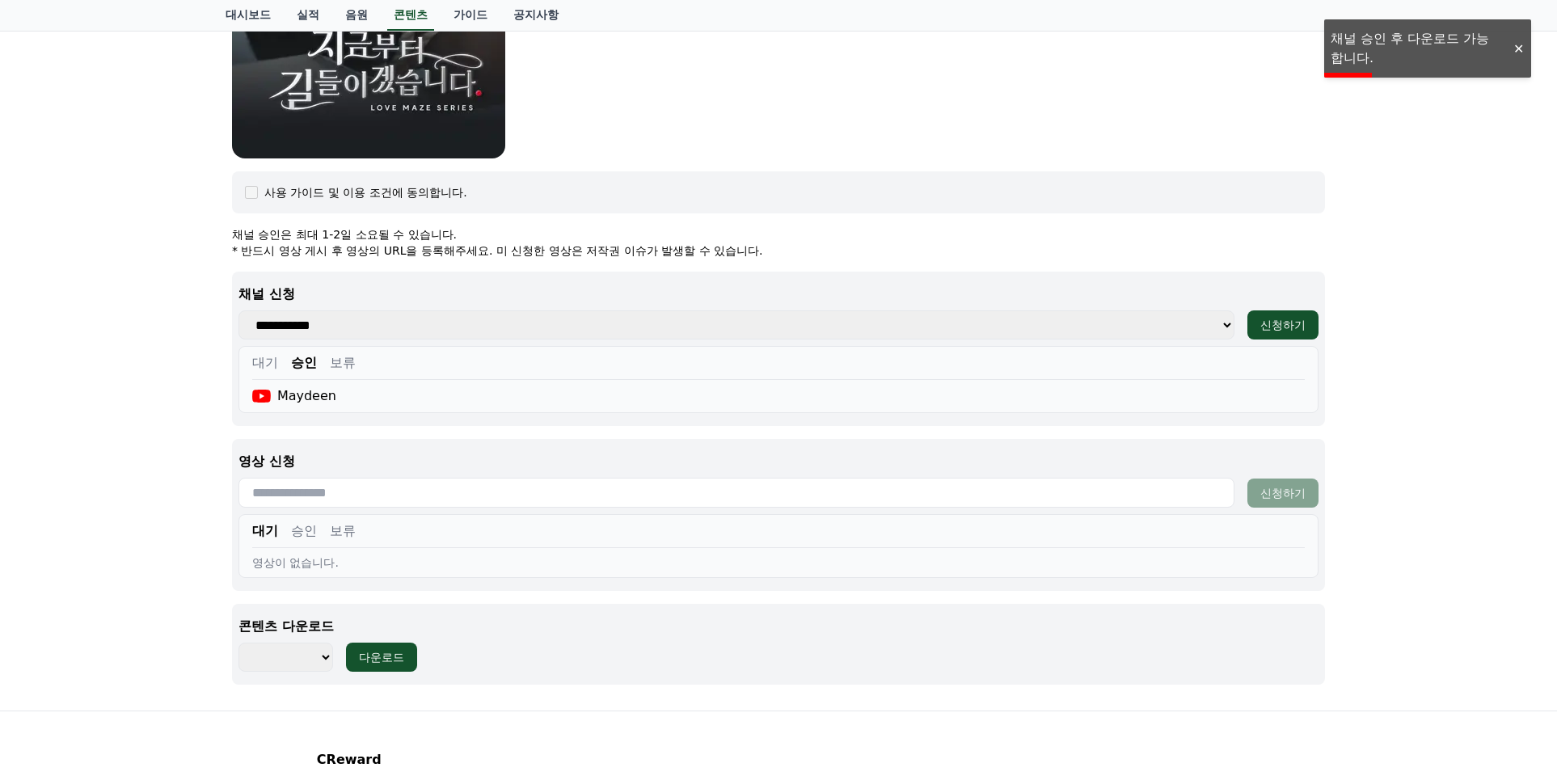
click at [286, 644] on select "******** ******** ******** ******** ******** ******** ******** ******** *******…" at bounding box center [285, 657] width 95 height 29
select select "**********"
click at [238, 643] on select "******** ******** ******** ******** ******** ******** ******** ******** *******…" at bounding box center [285, 657] width 95 height 29
click at [395, 663] on div "다운로드" at bounding box center [381, 657] width 45 height 16
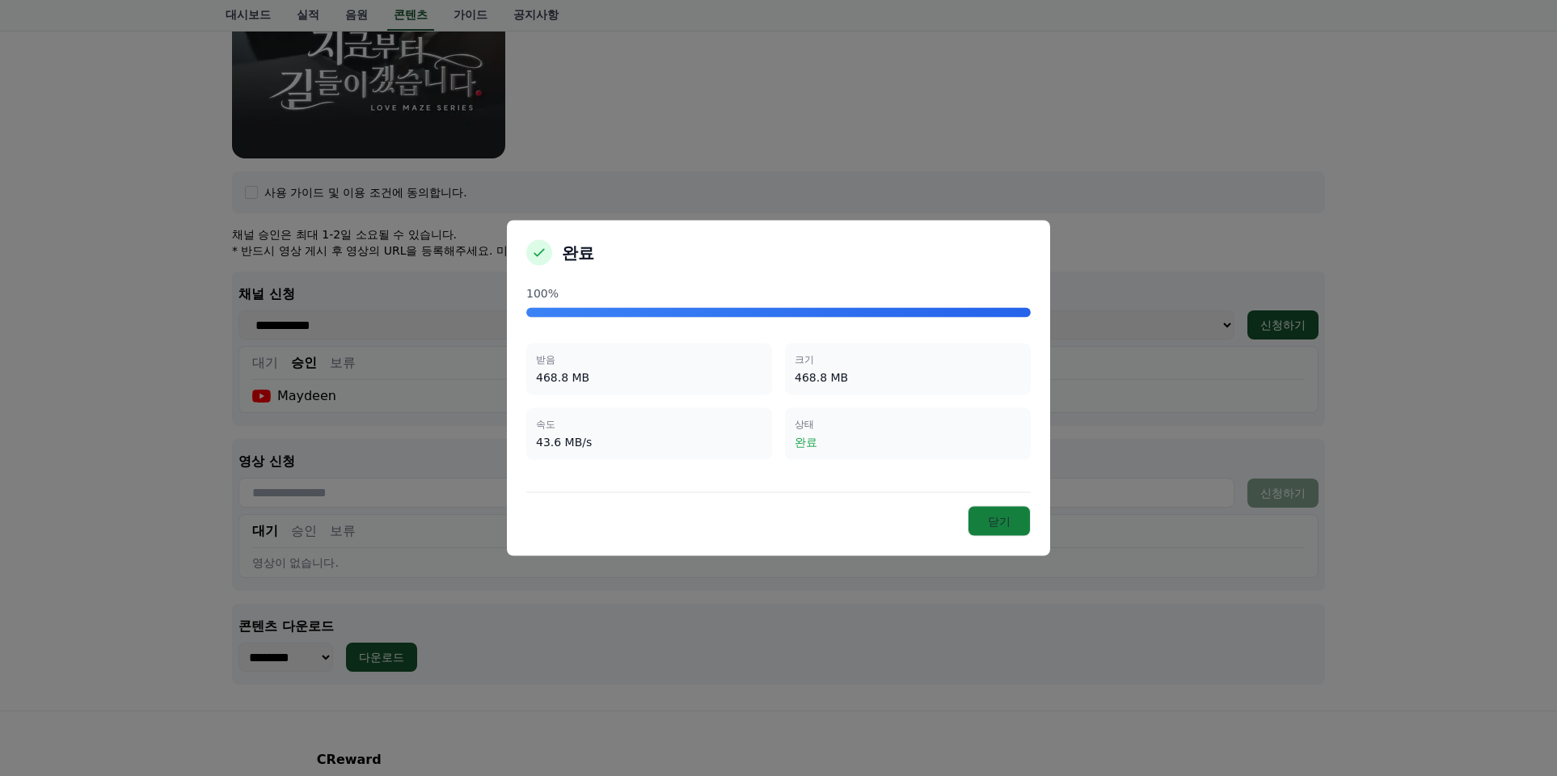
click at [1000, 519] on button "닫기" at bounding box center [999, 521] width 63 height 31
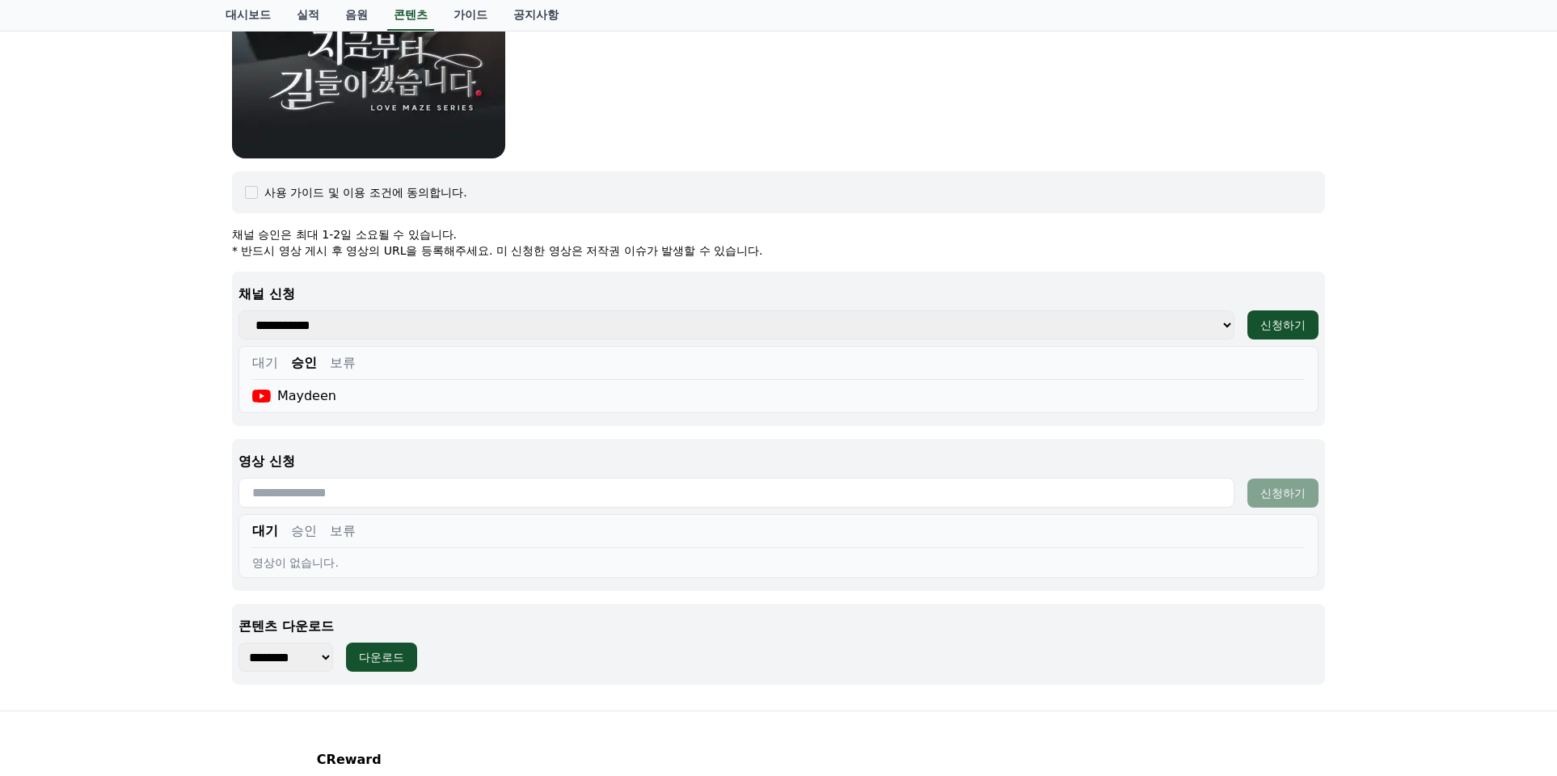
click at [163, 475] on div "미친개 본부장님 지금부터 길들이겠습니다 장르 : 드라마, 로맨스, BDSM 출연 : 강지은, 강도윤, 정지유, 최홍락 내용 : BDSM취향을 …" at bounding box center [778, 161] width 1557 height 1099
click at [179, 486] on div "미친개 본부장님 지금부터 길들이겠습니다 장르 : 드라마, 로맨스, BDSM 출연 : 강지은, 강도윤, 정지유, 최홍락 내용 : BDSM취향을 …" at bounding box center [778, 161] width 1557 height 1099
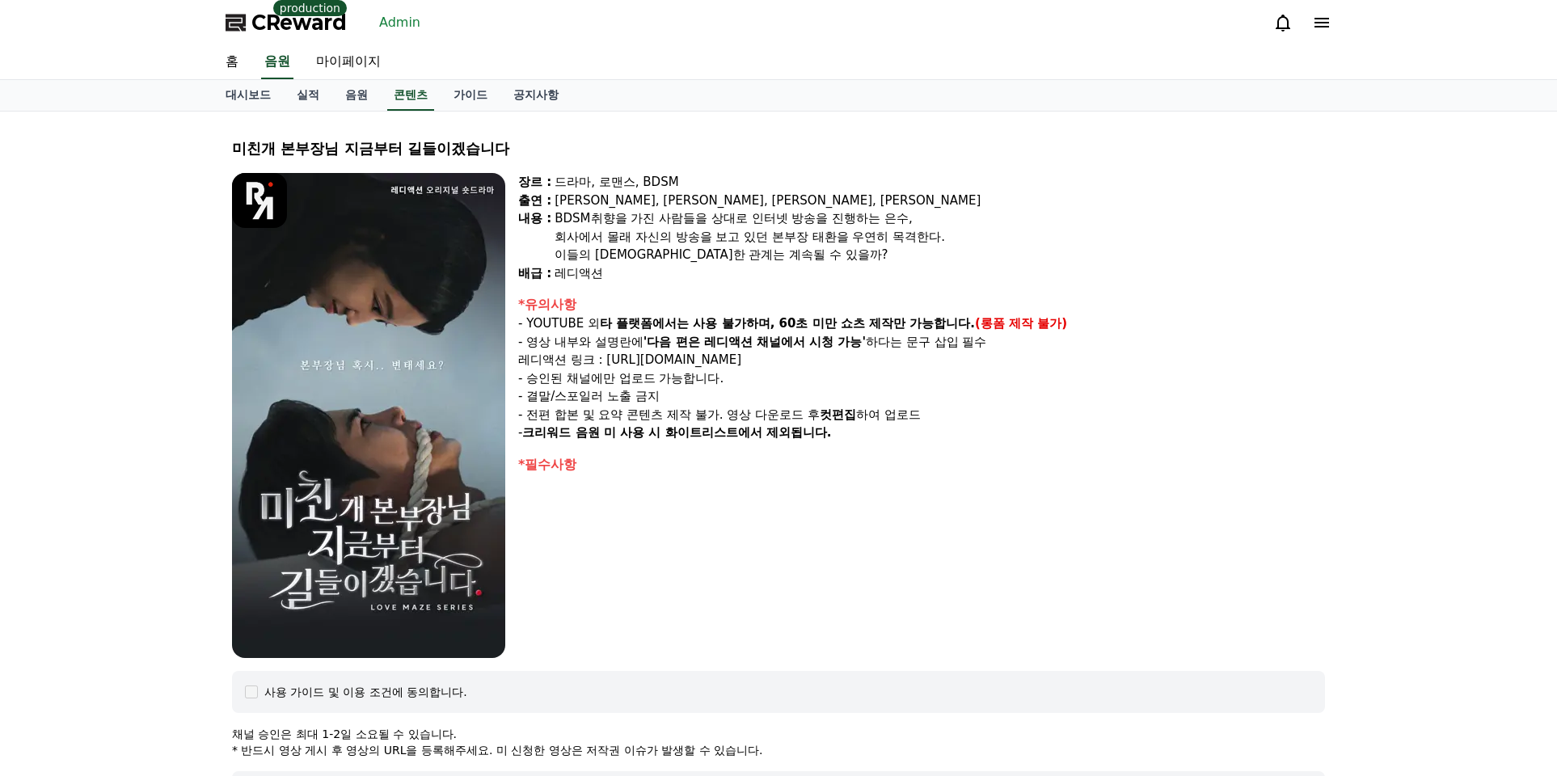
click at [777, 282] on div "장르 : 드라마, 로맨스, BDSM 출연 : 강지은, 강도윤, 정지유, 최홍락 내용 : BDSM취향을 가진 사람들을 상대로 인터넷 방송을 진행…" at bounding box center [921, 415] width 807 height 485
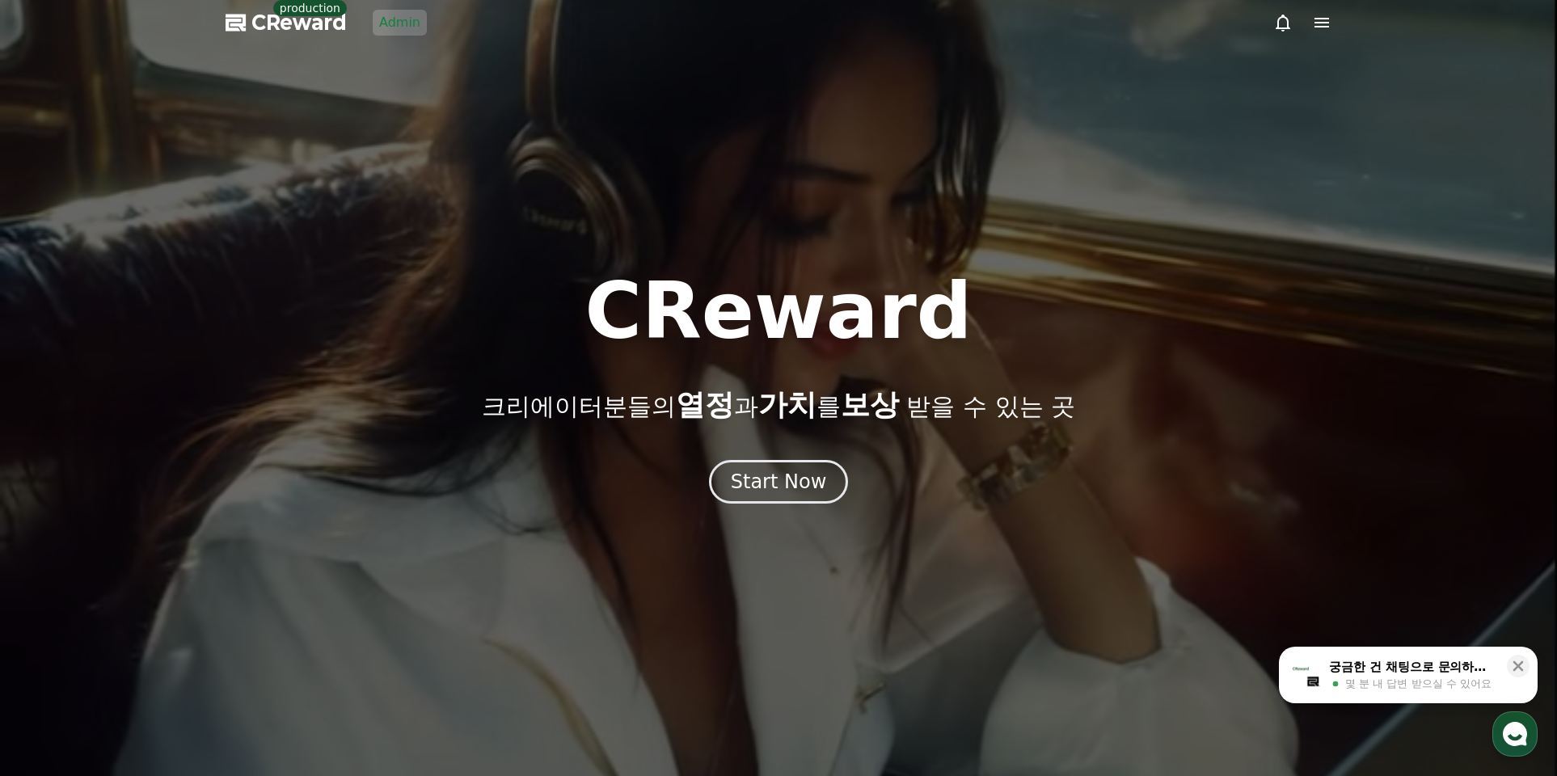
click at [390, 29] on link "Admin" at bounding box center [400, 23] width 54 height 26
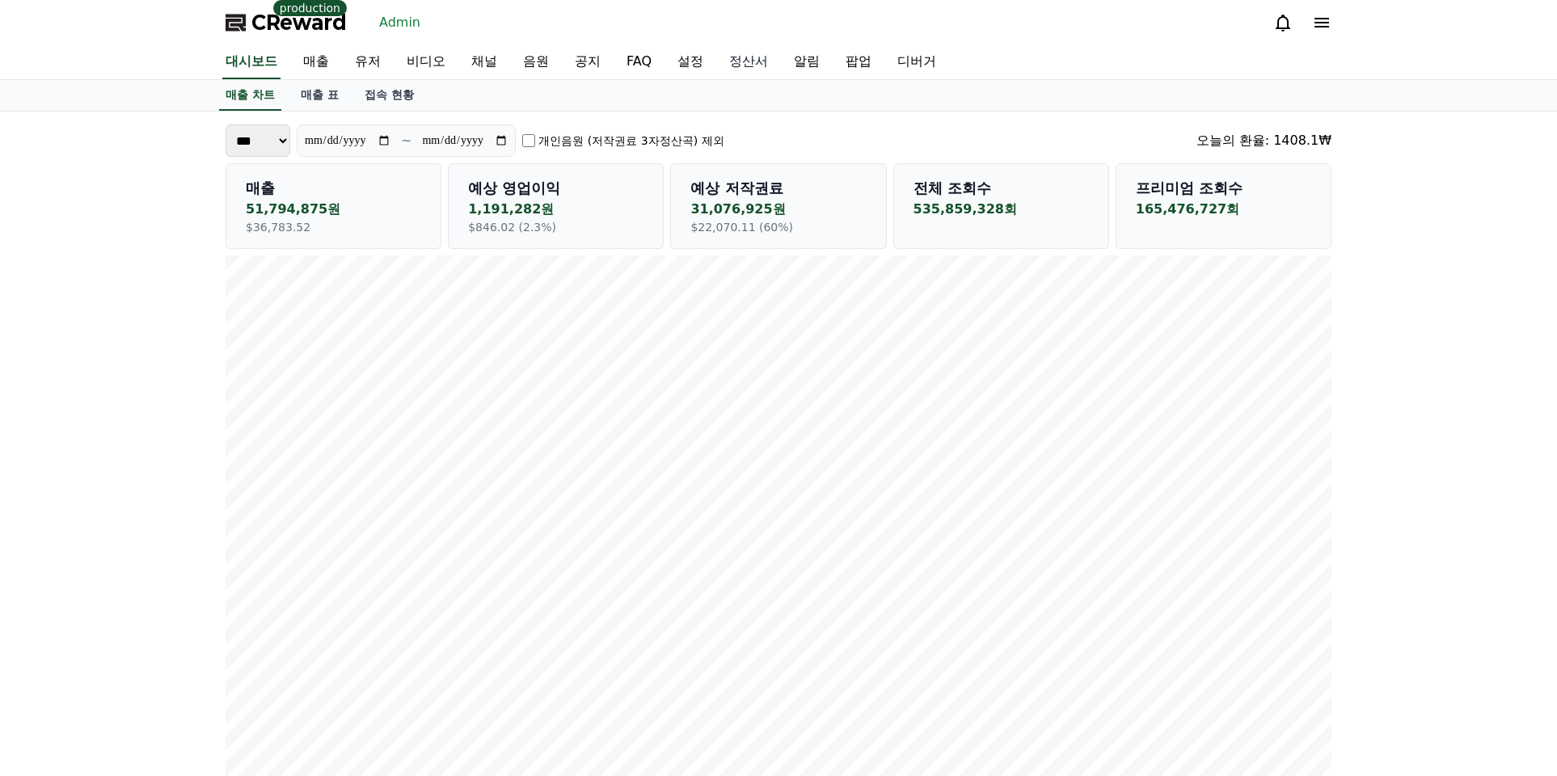
click at [716, 61] on link "정산서" at bounding box center [748, 62] width 65 height 34
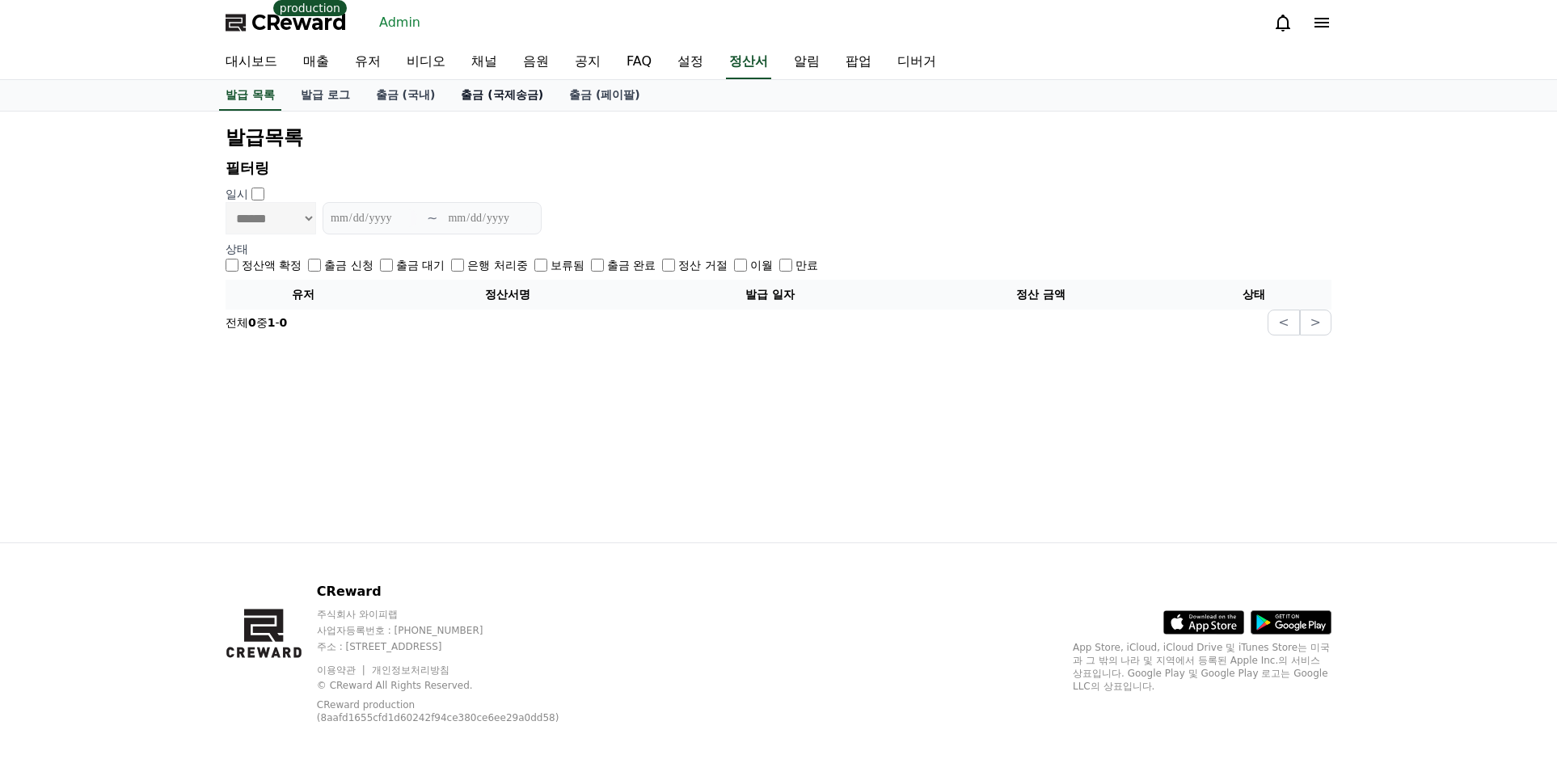
click at [476, 110] on link "출금 (국제송금)" at bounding box center [502, 95] width 108 height 31
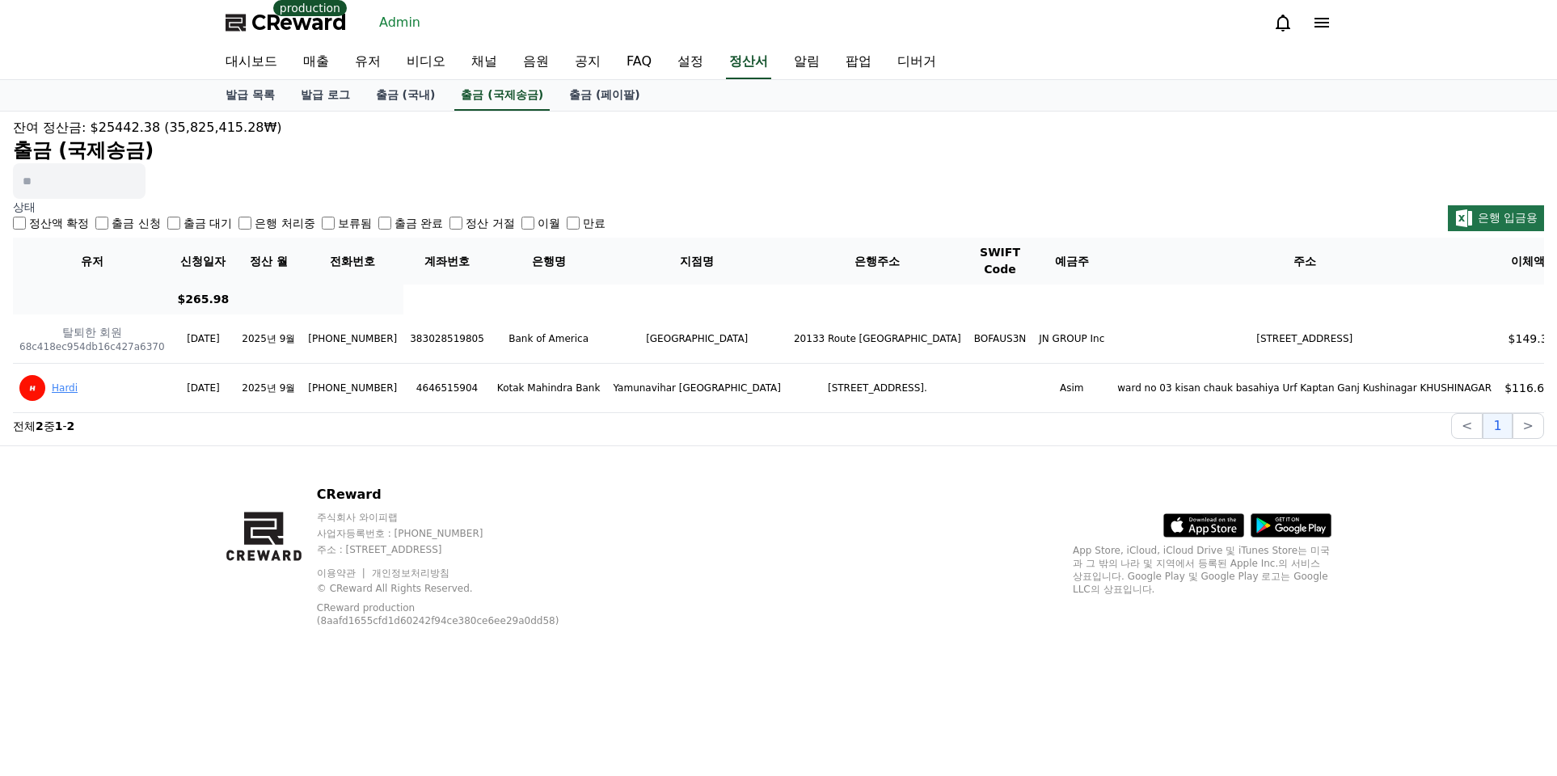
click at [865, 523] on div "CReward 주식회사 와이피랩 사업자등록번호 : [PHONE_NUMBER] 주소 : [STREET_ADDRESS] 이용약관 개인정보처리방침 …" at bounding box center [779, 562] width 1132 height 233
click at [735, 518] on div "CReward 주식회사 와이피랩 사업자등록번호 : [PHONE_NUMBER] 주소 : [STREET_ADDRESS] 이용약관 개인정보처리방침 …" at bounding box center [779, 562] width 1132 height 233
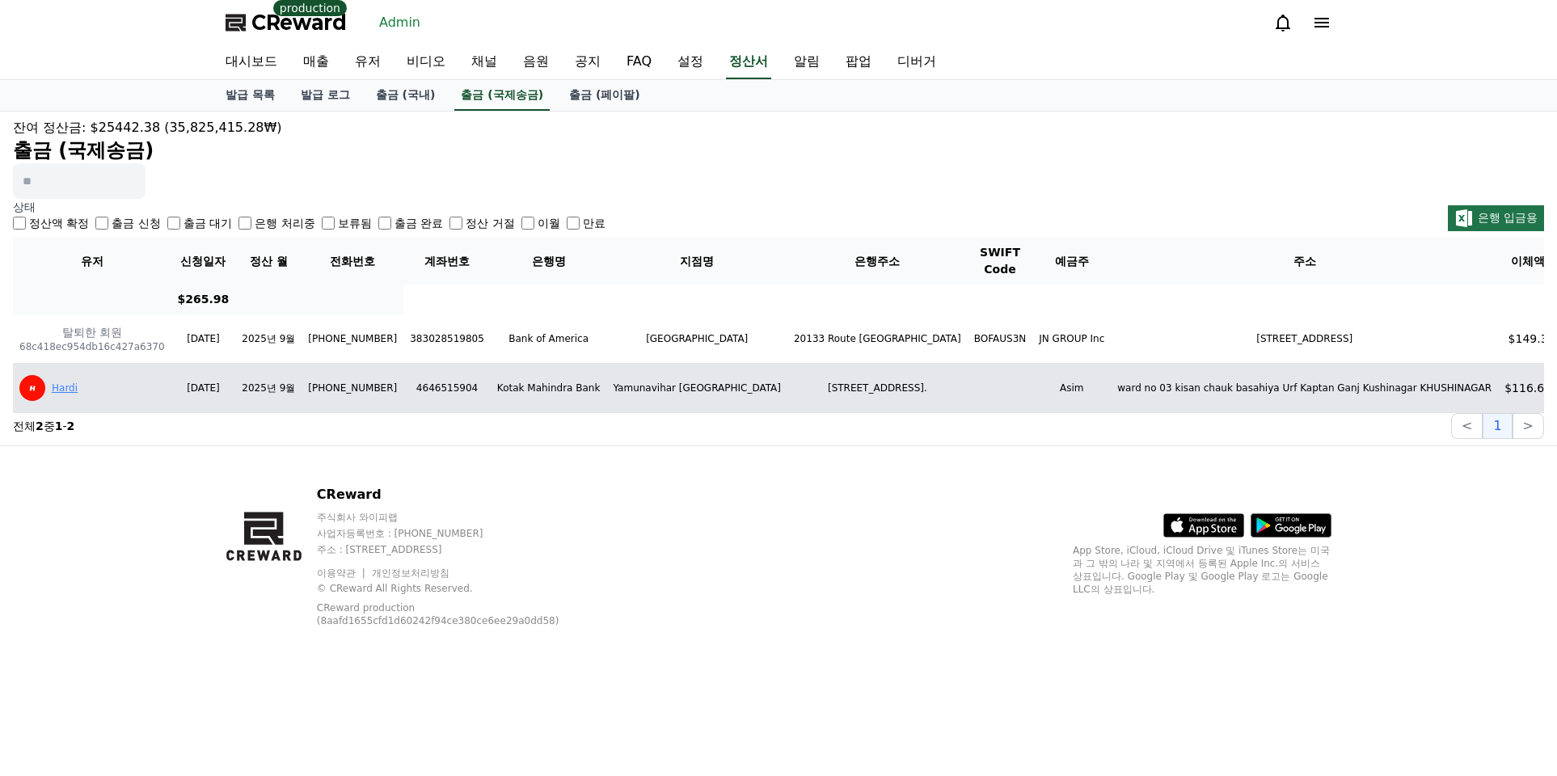
click at [968, 412] on td "[STREET_ADDRESS]." at bounding box center [877, 388] width 180 height 49
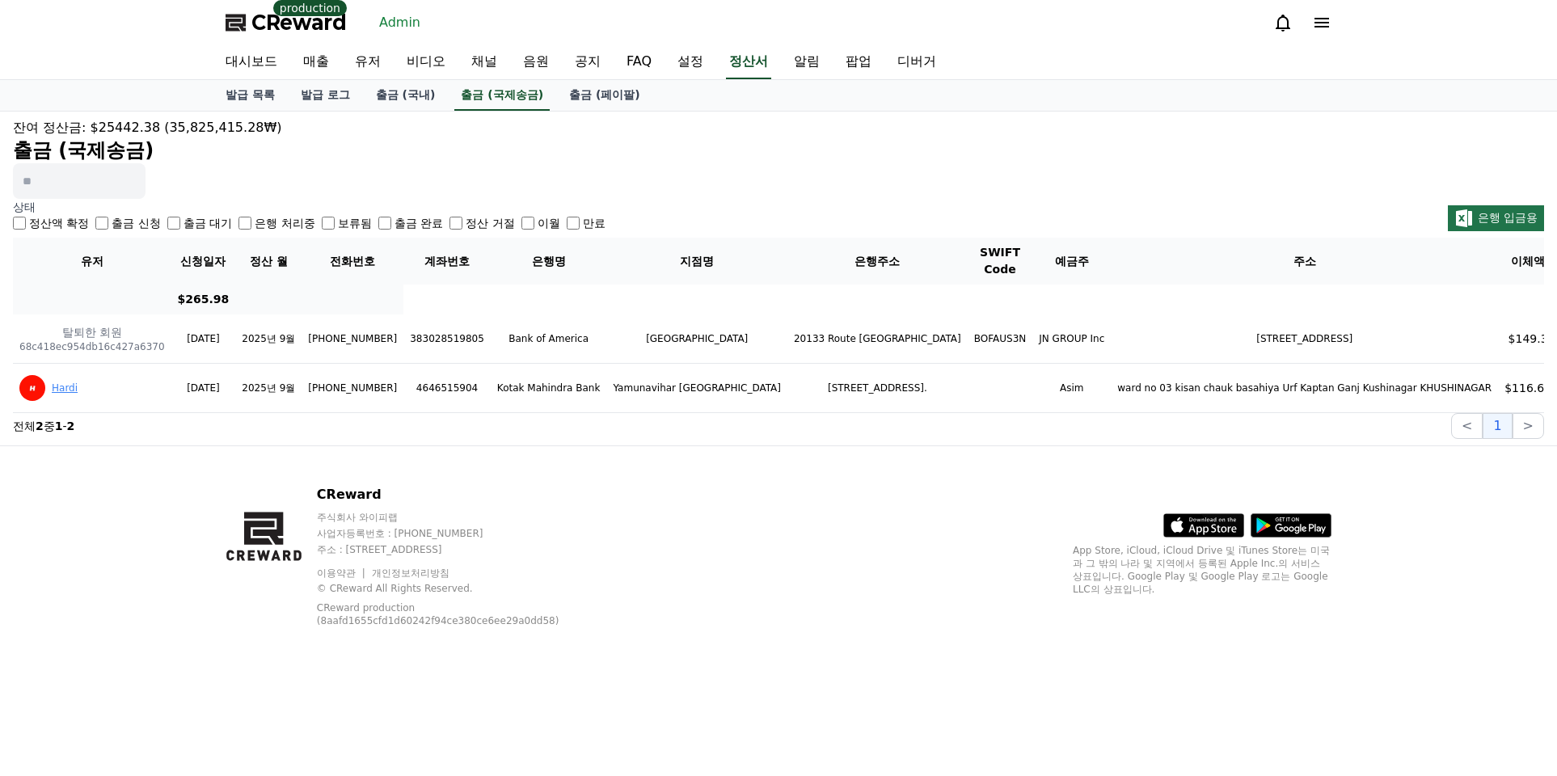
click at [682, 515] on div "CReward 주식회사 와이피랩 사업자등록번호 : [PHONE_NUMBER] 주소 : [STREET_ADDRESS] 이용약관 개인정보처리방침 …" at bounding box center [779, 562] width 1132 height 233
click at [399, 96] on link "출금 (국내)" at bounding box center [406, 95] width 86 height 31
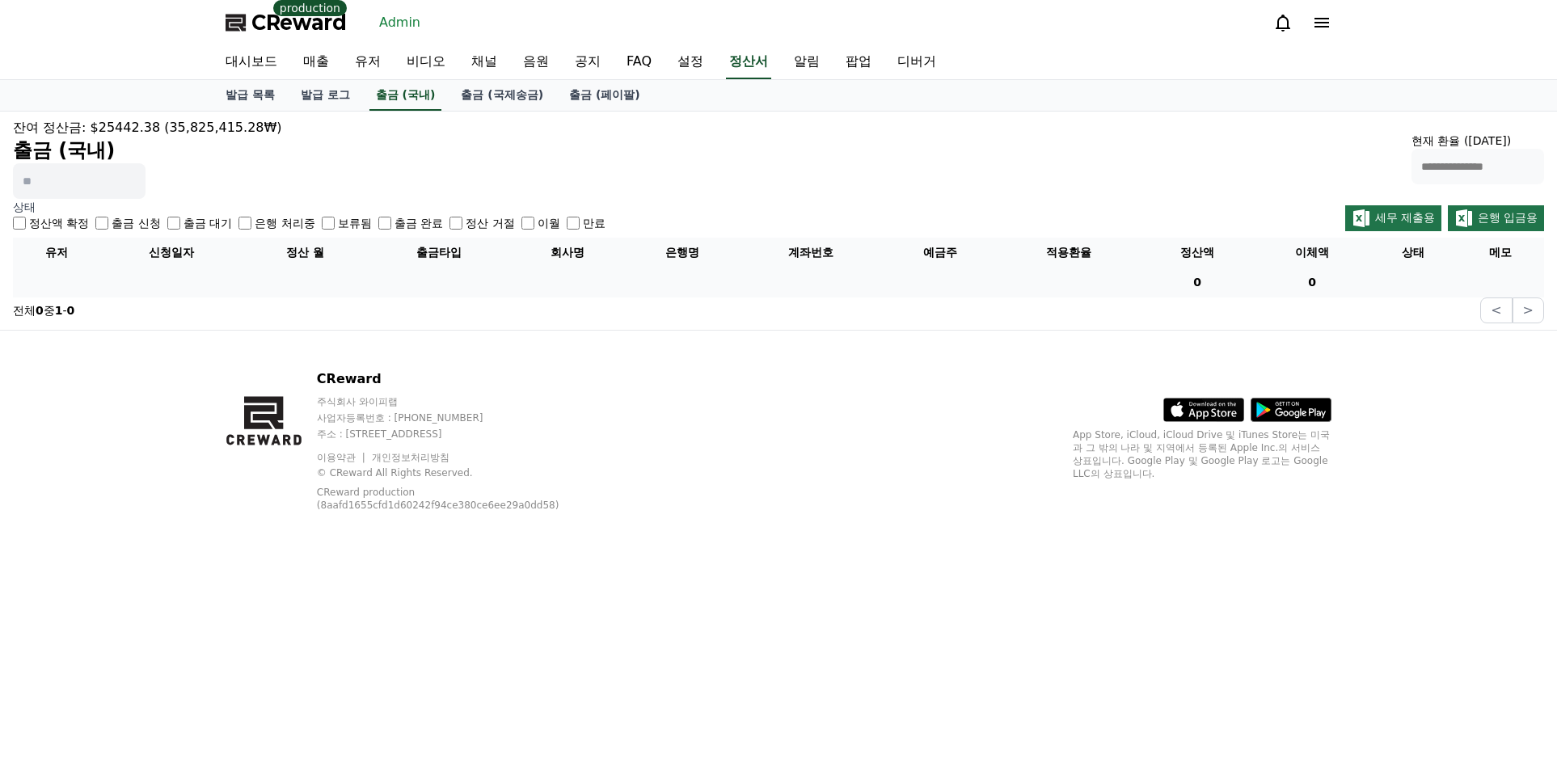
click at [184, 222] on label "출금 대기" at bounding box center [208, 223] width 49 height 16
click at [257, 225] on label "은행 처리중" at bounding box center [285, 223] width 60 height 16
click at [338, 227] on label "보류됨" at bounding box center [355, 223] width 34 height 16
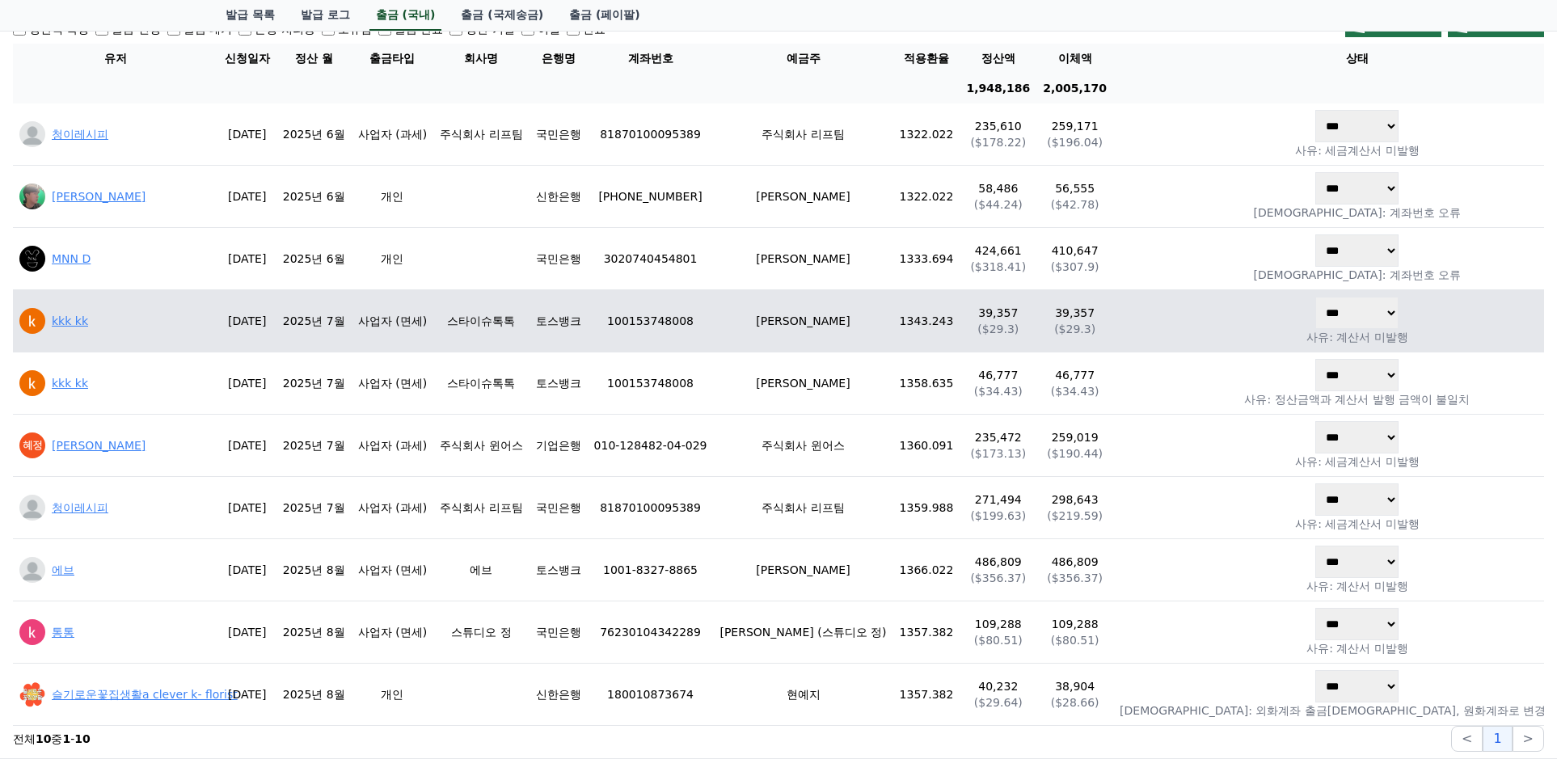
scroll to position [277, 0]
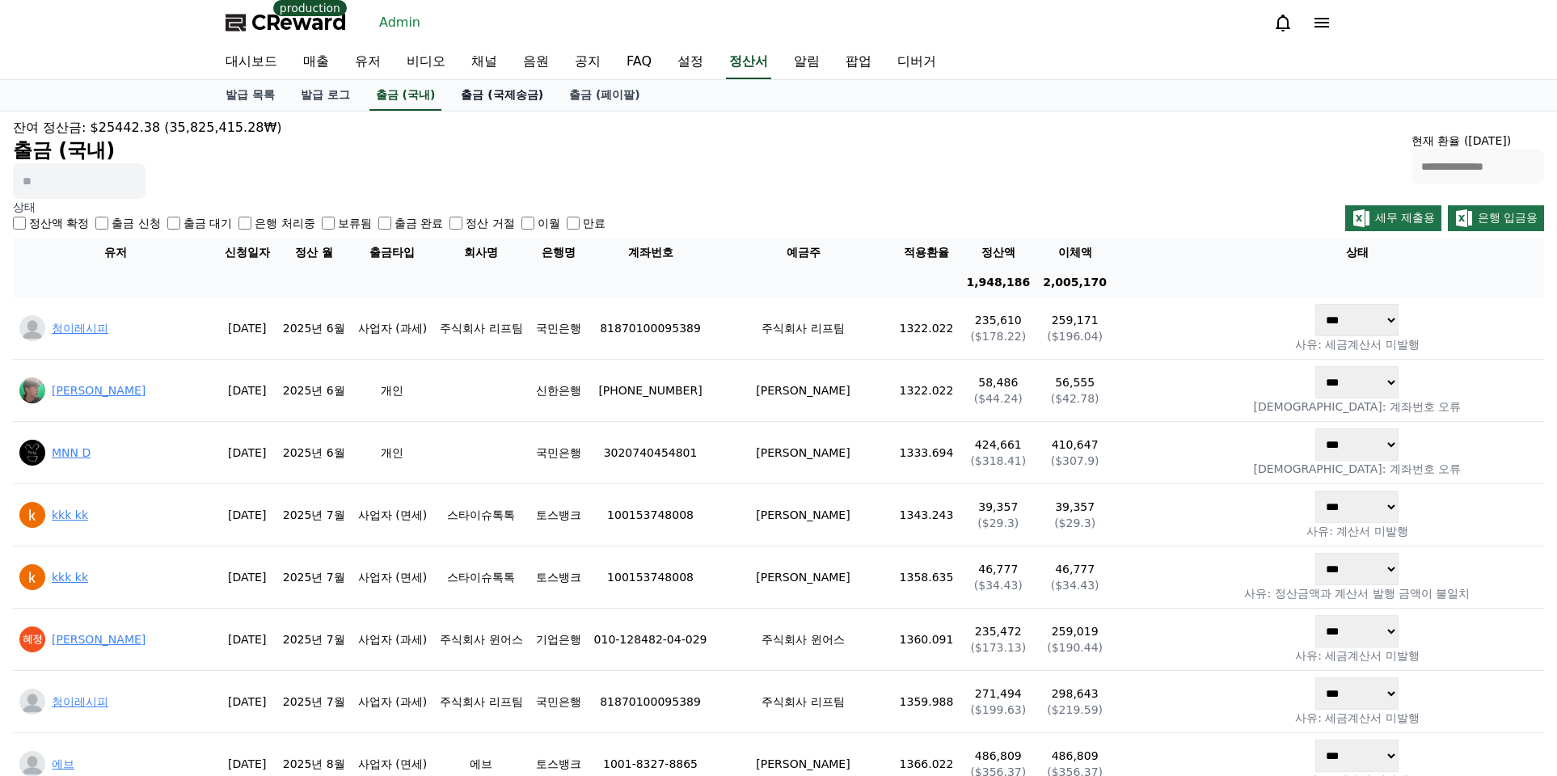
click at [494, 82] on link "출금 (국제송금)" at bounding box center [502, 95] width 108 height 31
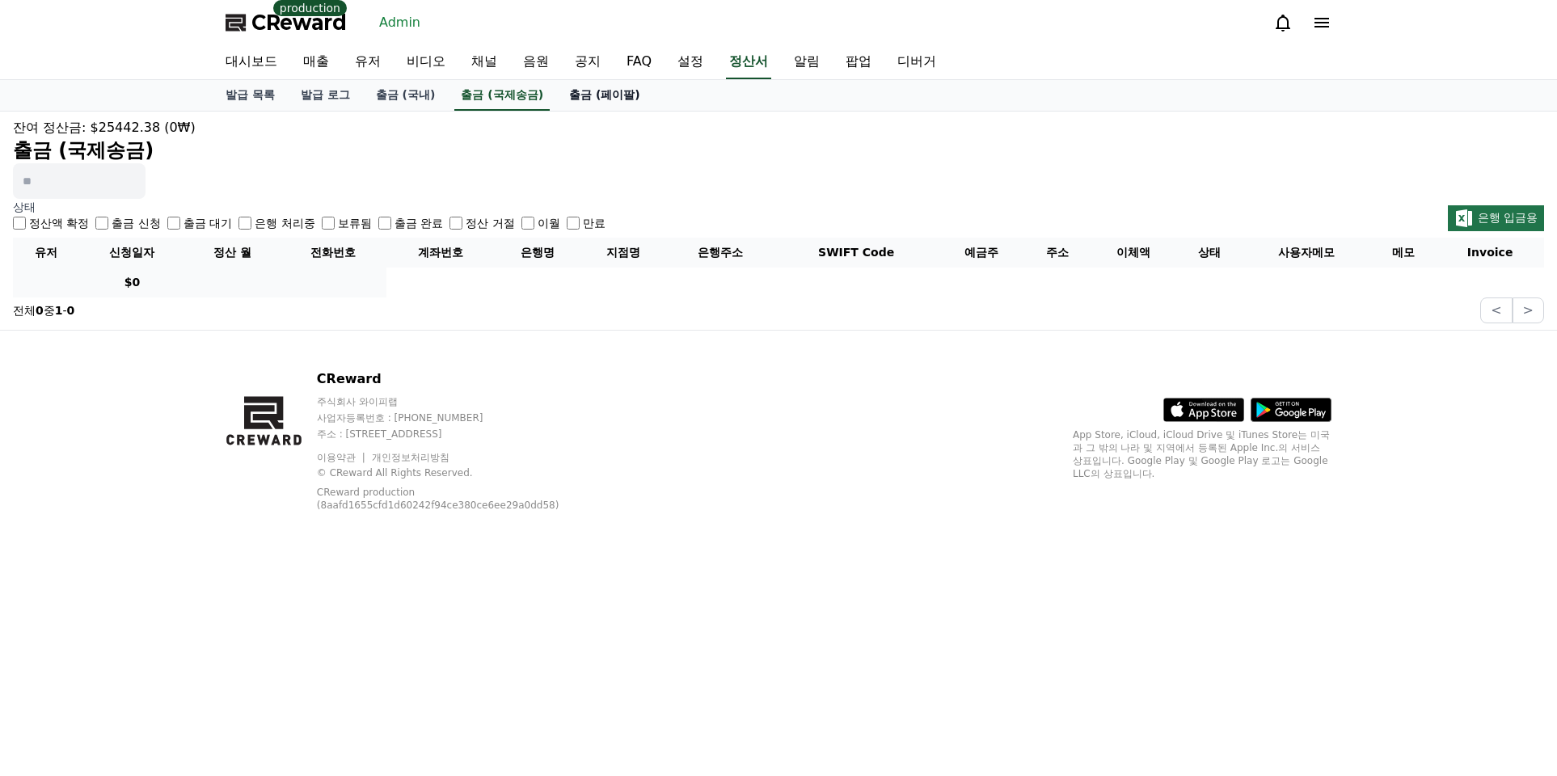
click at [587, 88] on link "출금 (페이팔)" at bounding box center [604, 95] width 97 height 31
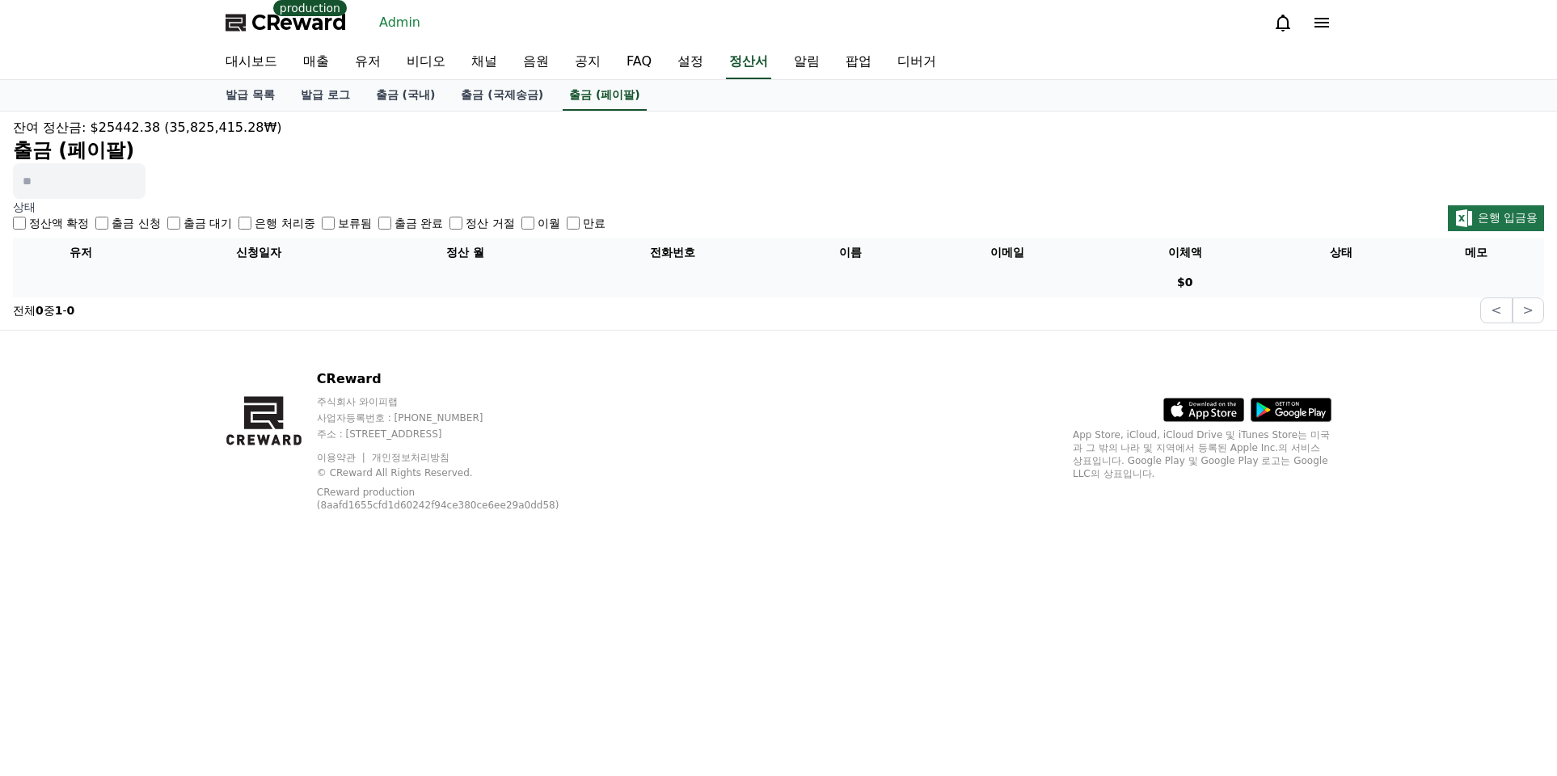
click at [904, 113] on div "잔여 정산금: $25442.38 (35,825,415.28₩) 출금 (페이팔) 상태 정산액 확정 출금 신청 출금 대기 은행 처리중 보류됨 출금…" at bounding box center [778, 221] width 1557 height 218
drag, startPoint x: 836, startPoint y: 433, endPoint x: 913, endPoint y: 35, distance: 405.9
click at [838, 421] on div "CReward 주식회사 와이피랩 사업자등록번호 : [PHONE_NUMBER] 주소 : [STREET_ADDRESS] 이용약관 개인정보처리방침 …" at bounding box center [779, 447] width 1132 height 233
click at [254, 65] on link "대시보드" at bounding box center [252, 62] width 78 height 34
